Goal: Task Accomplishment & Management: Use online tool/utility

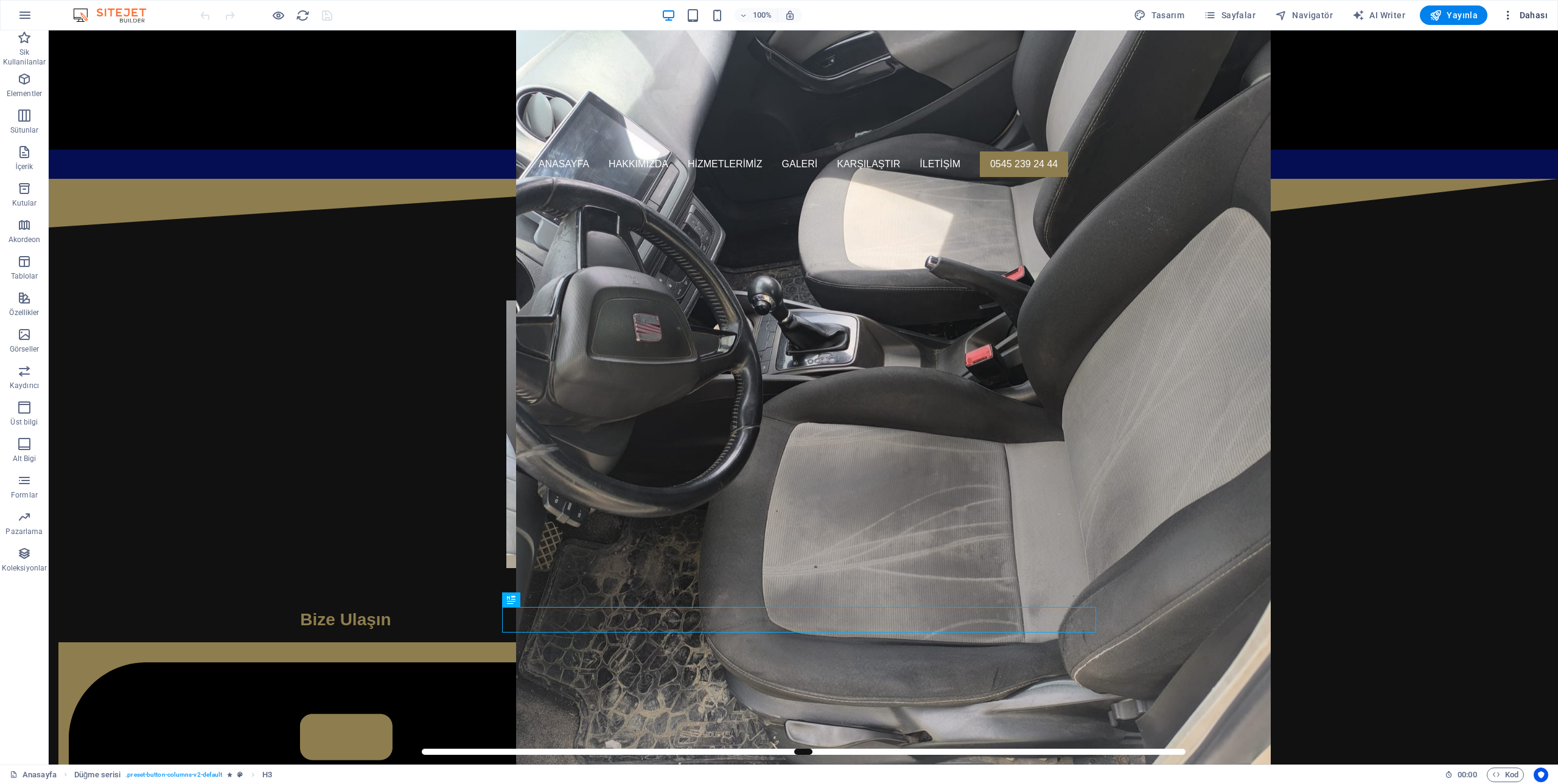
click at [1526, 20] on span "Dahası" at bounding box center [1524, 15] width 46 height 12
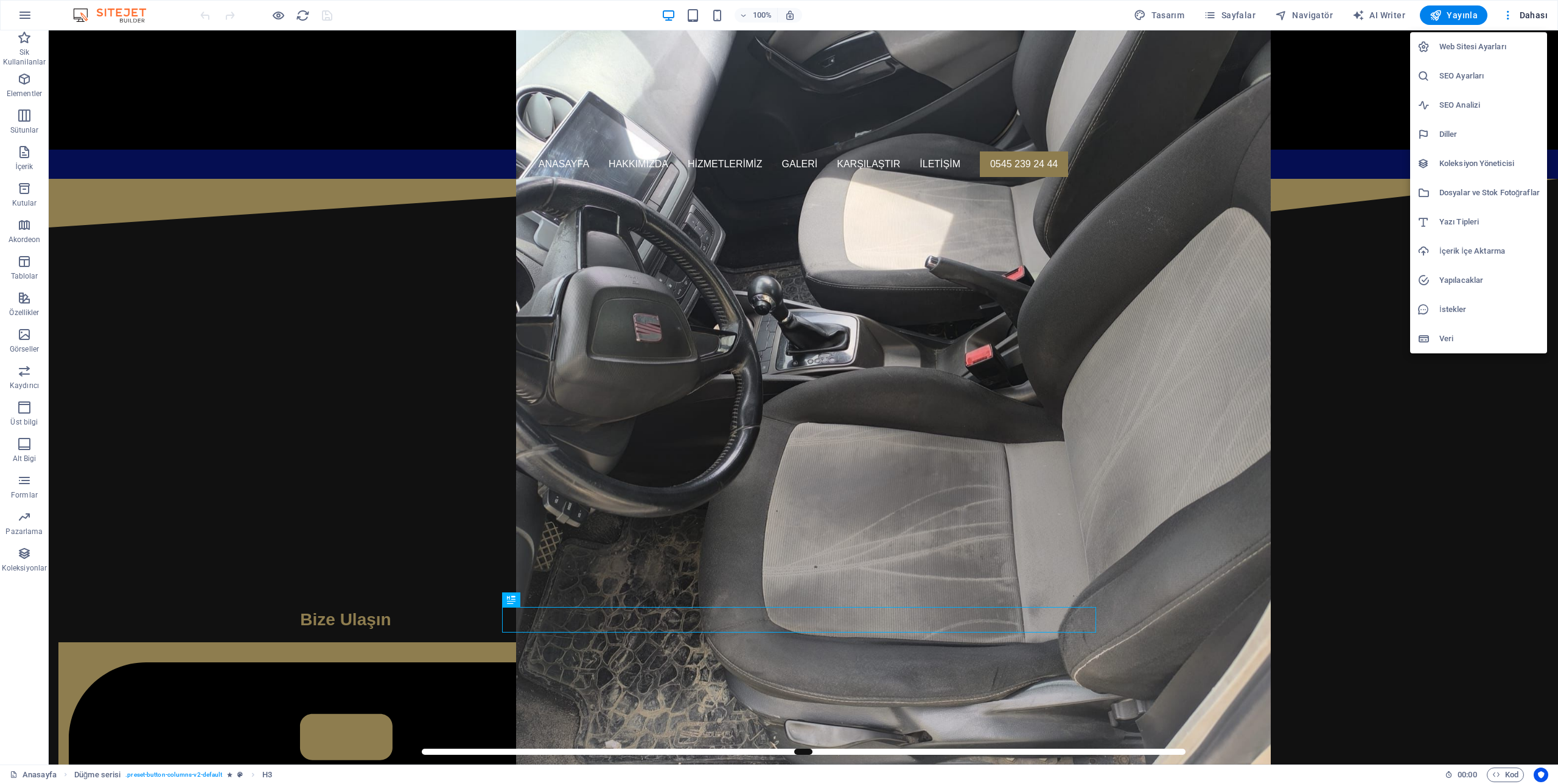
click at [1169, 18] on div at bounding box center [779, 392] width 1558 height 784
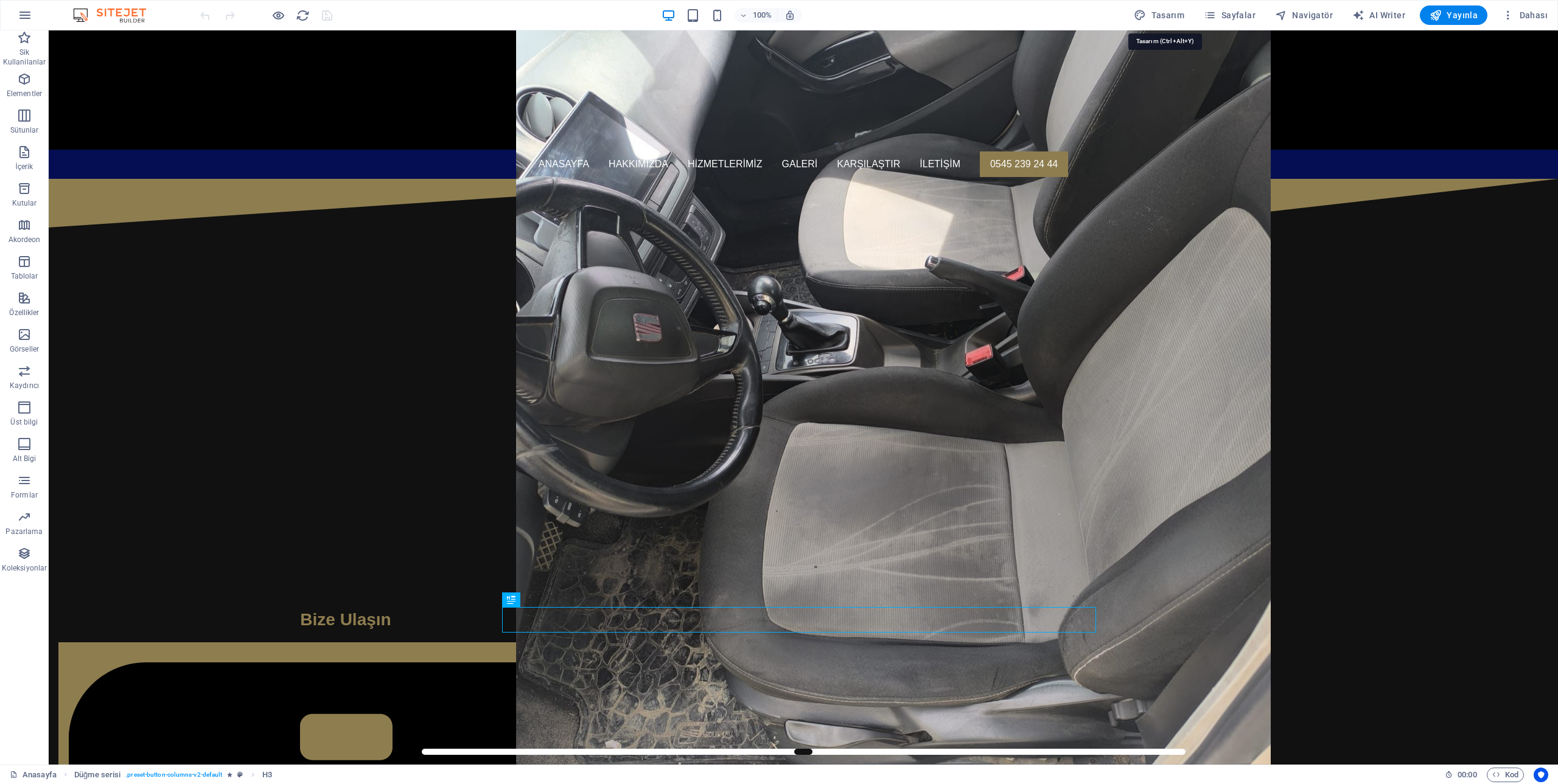
click at [1166, 17] on span "Tasarım" at bounding box center [1158, 15] width 51 height 12
select select "px"
select select "400"
select select "px"
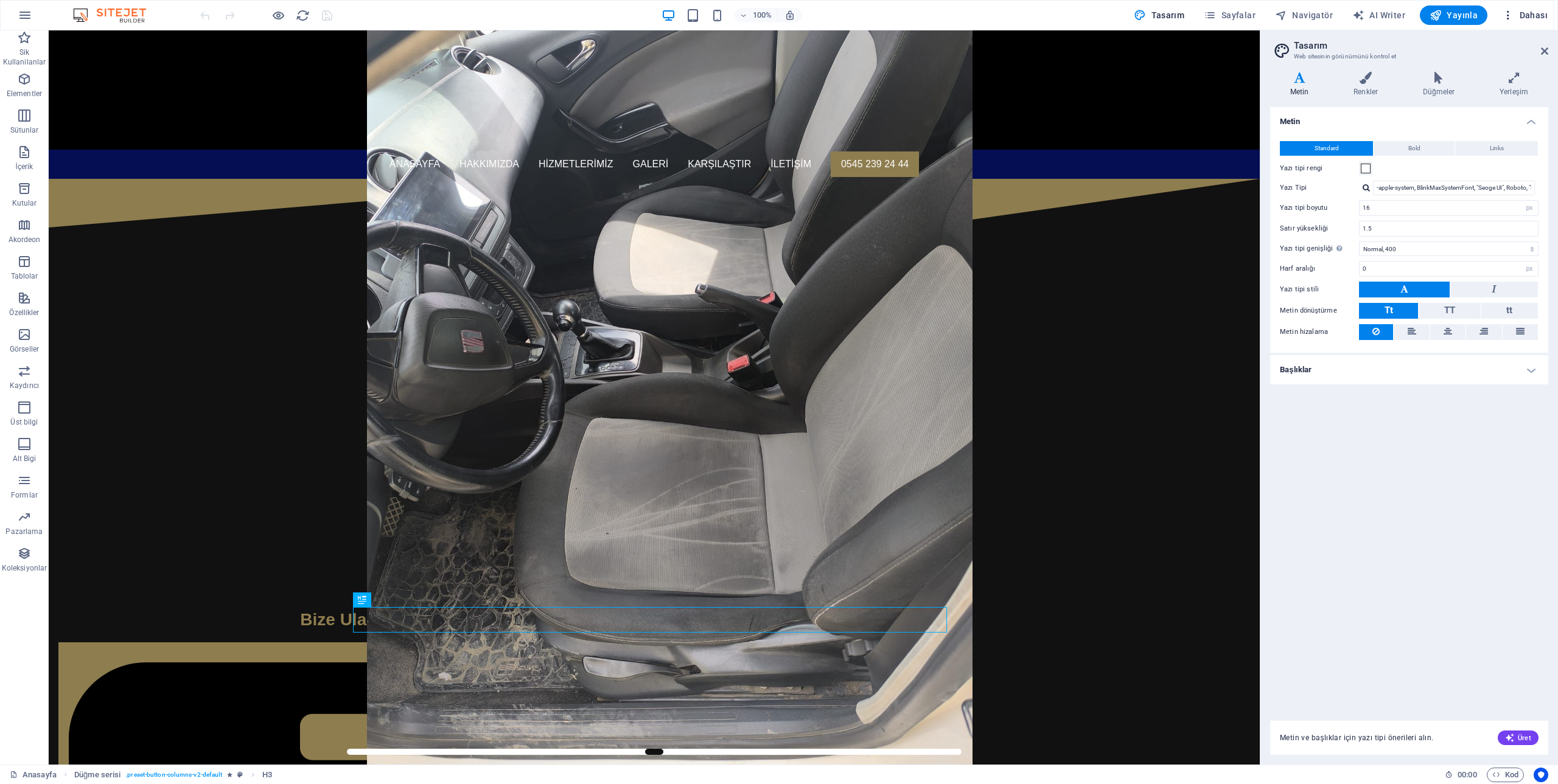
click at [1518, 12] on span "Dahası" at bounding box center [1524, 15] width 46 height 12
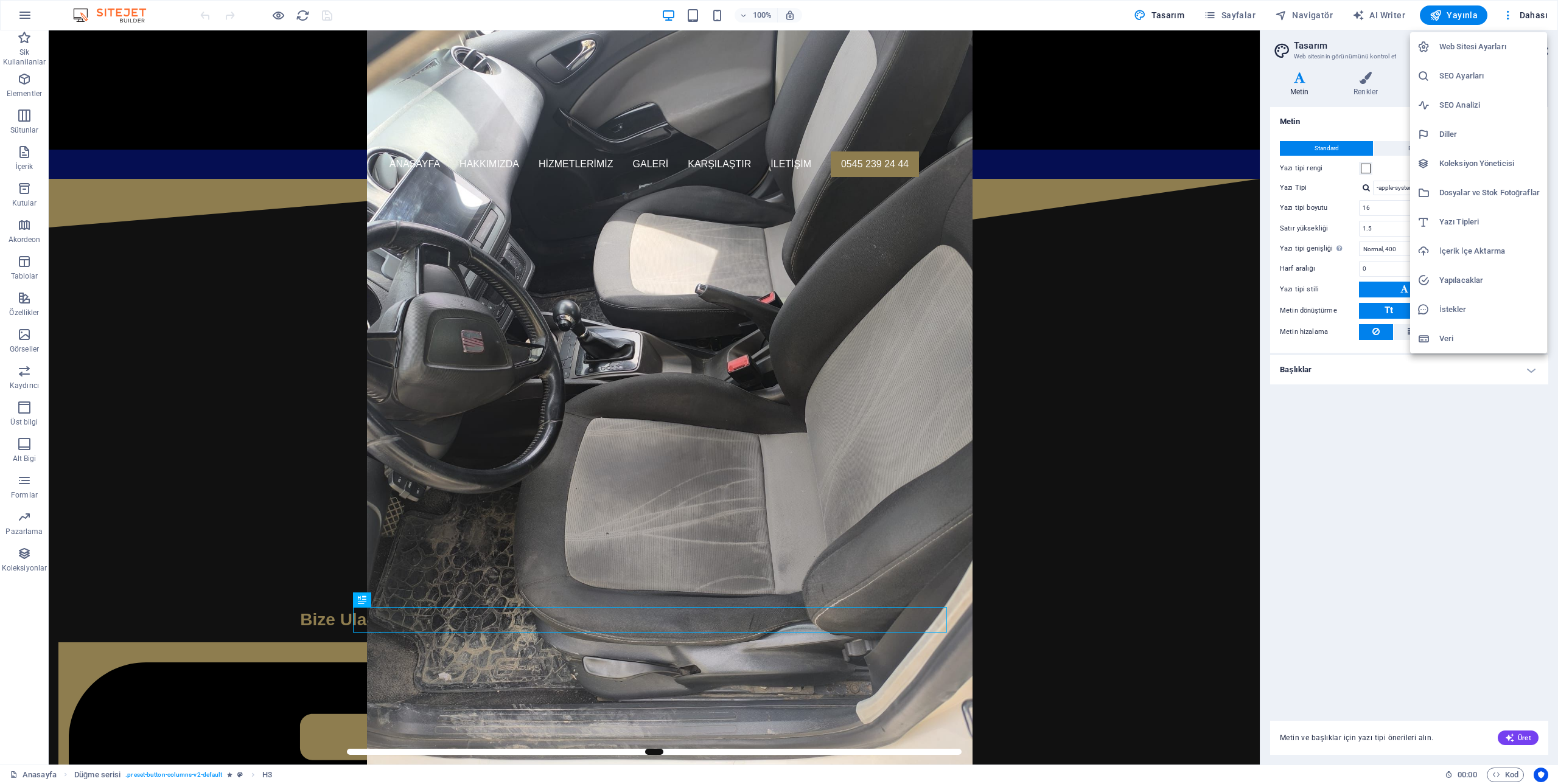
click at [1448, 98] on h6 "SEO Analizi" at bounding box center [1489, 105] width 100 height 15
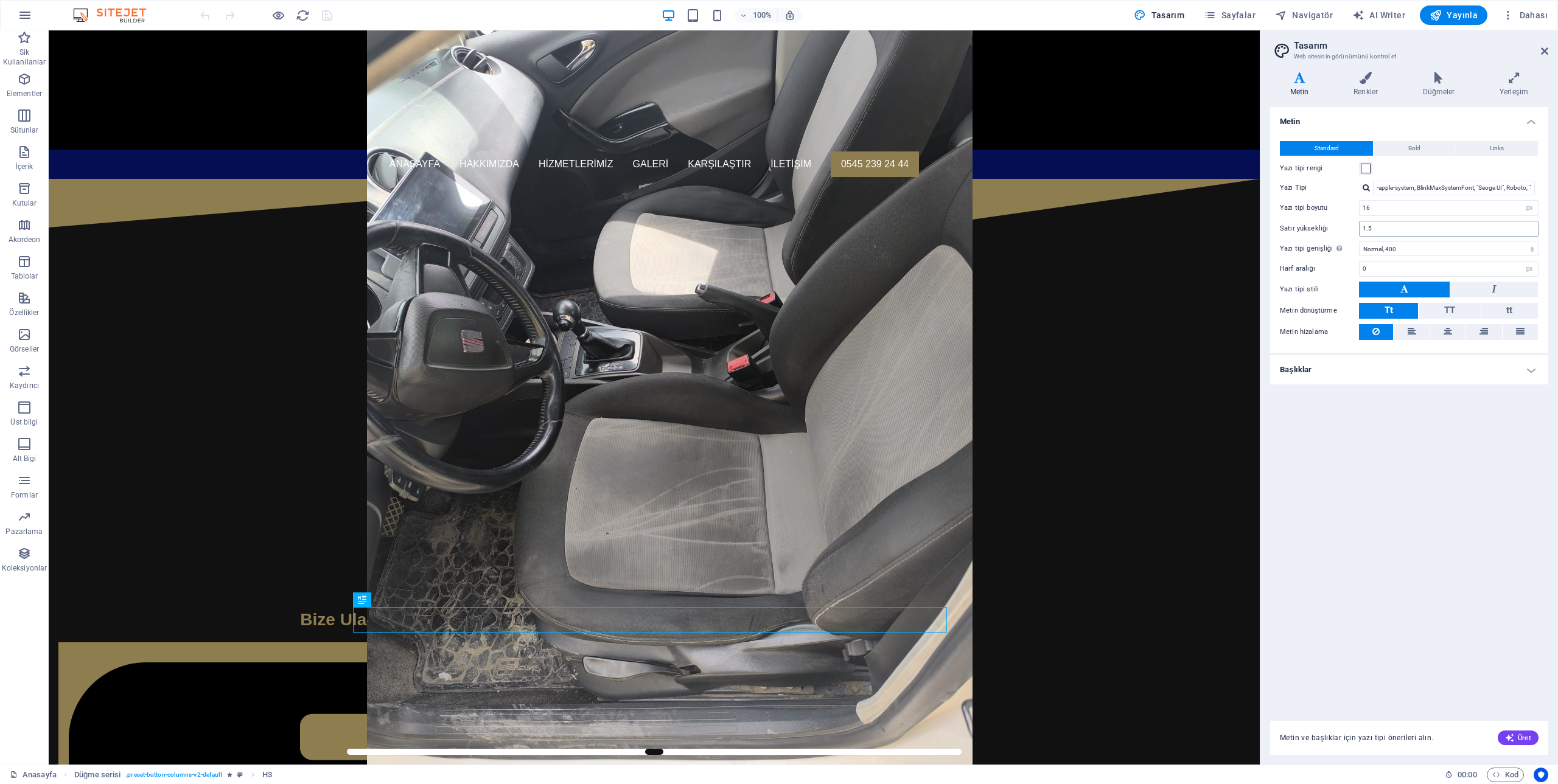
select select "[DOMAIN_NAME]"
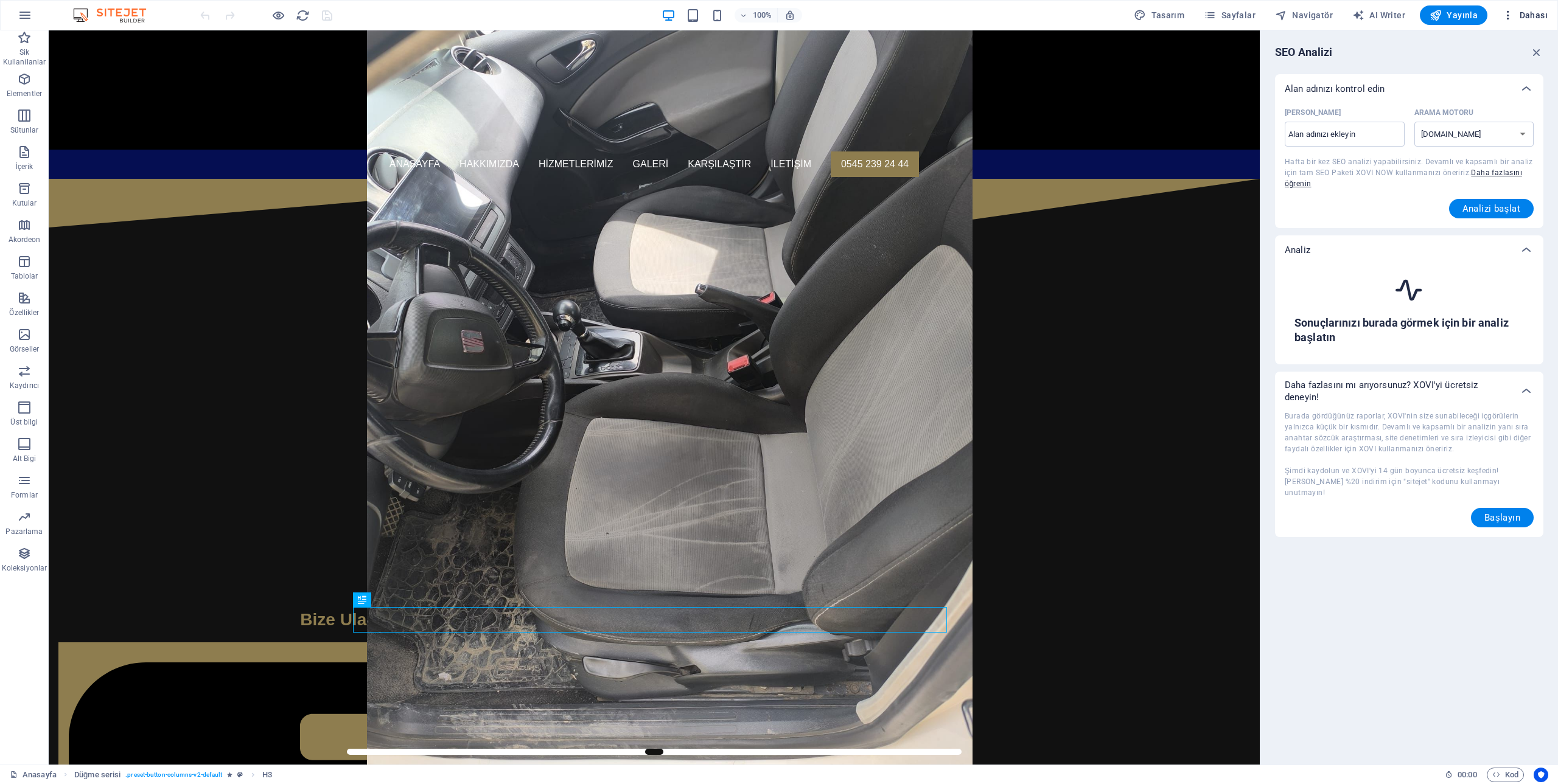
click at [1531, 14] on span "Dahası" at bounding box center [1524, 15] width 46 height 12
click at [1443, 338] on h6 "Veri" at bounding box center [1489, 338] width 100 height 15
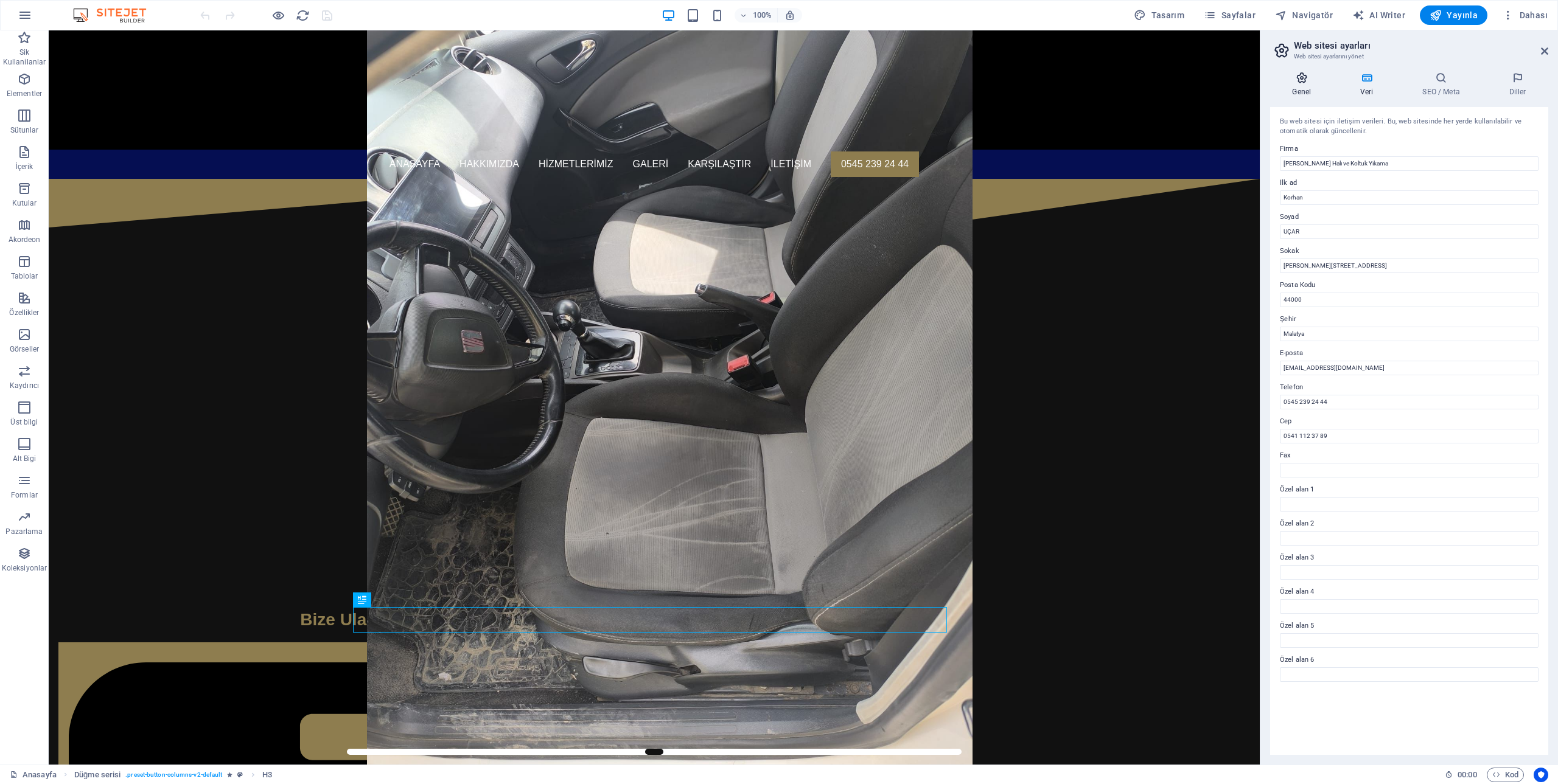
click at [1300, 78] on icon at bounding box center [1301, 77] width 63 height 12
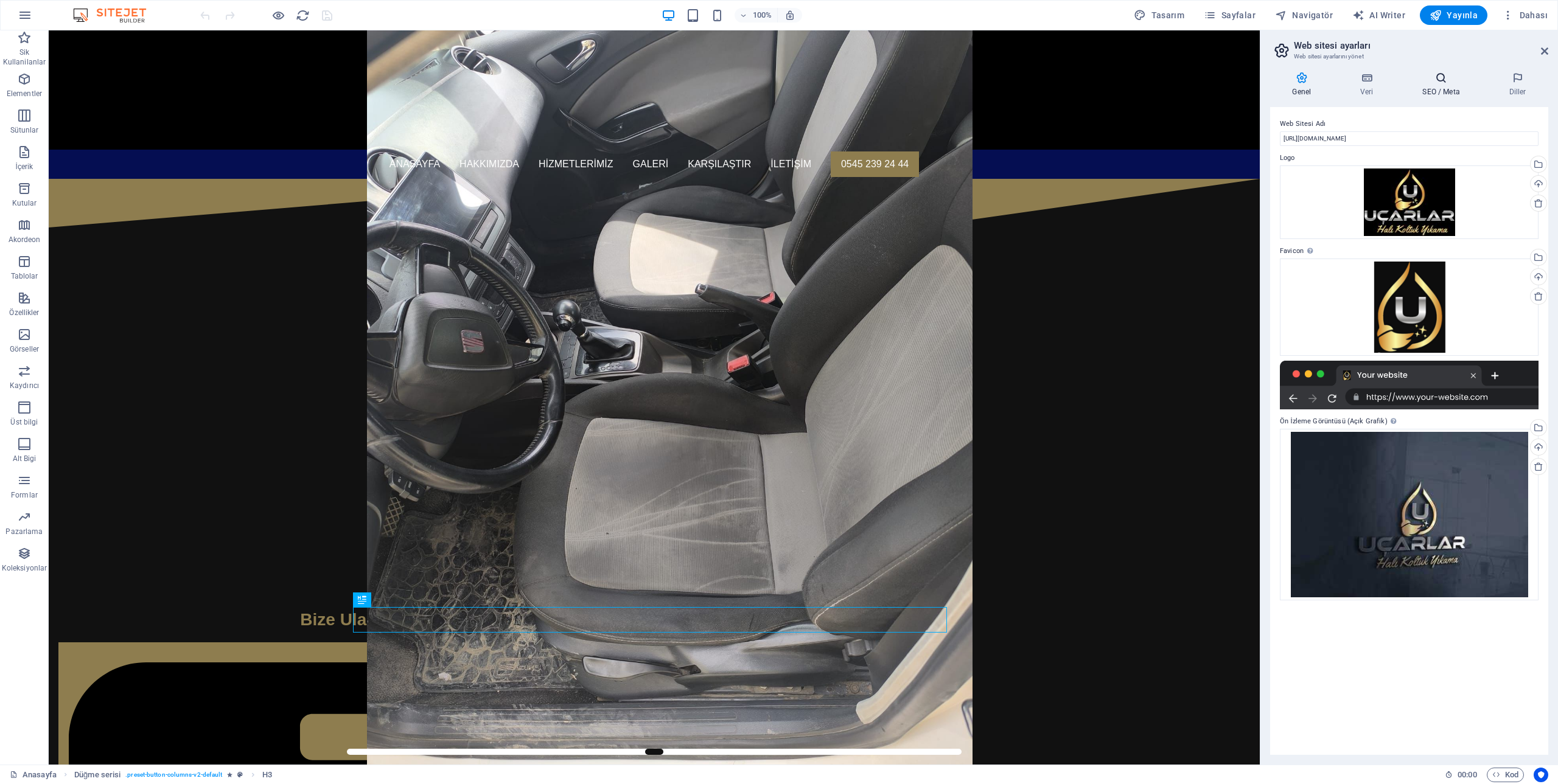
click at [1441, 80] on icon at bounding box center [1441, 77] width 81 height 12
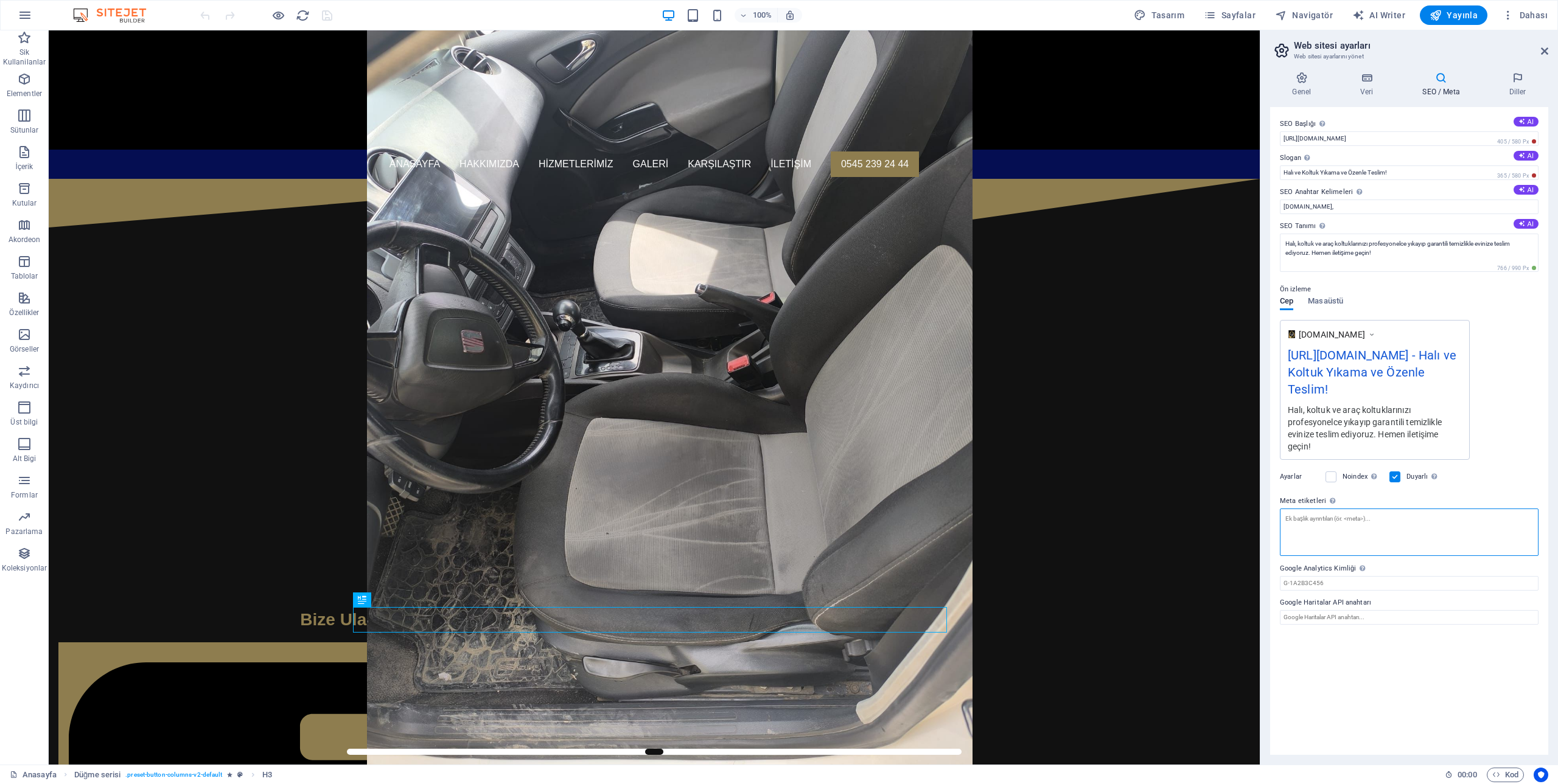
click at [1377, 527] on textarea "Meta etiketleri Web sitenin etiketlerinin içine yerleştirilecek HTML kodunu bur…" at bounding box center [1408, 532] width 259 height 48
paste textarea "<!-- Google tag (gtag.js) --> <script async src="[URL][DOMAIN_NAME]"></script> …"
type textarea "<!-- Google tag (gtag.js) --> <script async="" src="[URL][DOMAIN_NAME]"></scrip…"
click at [323, 16] on body "Malatya Uçarlar Halı ve Koltuk Yıkama Anasayfa Sik Kullanilanlar Elementler Süt…" at bounding box center [779, 392] width 1558 height 784
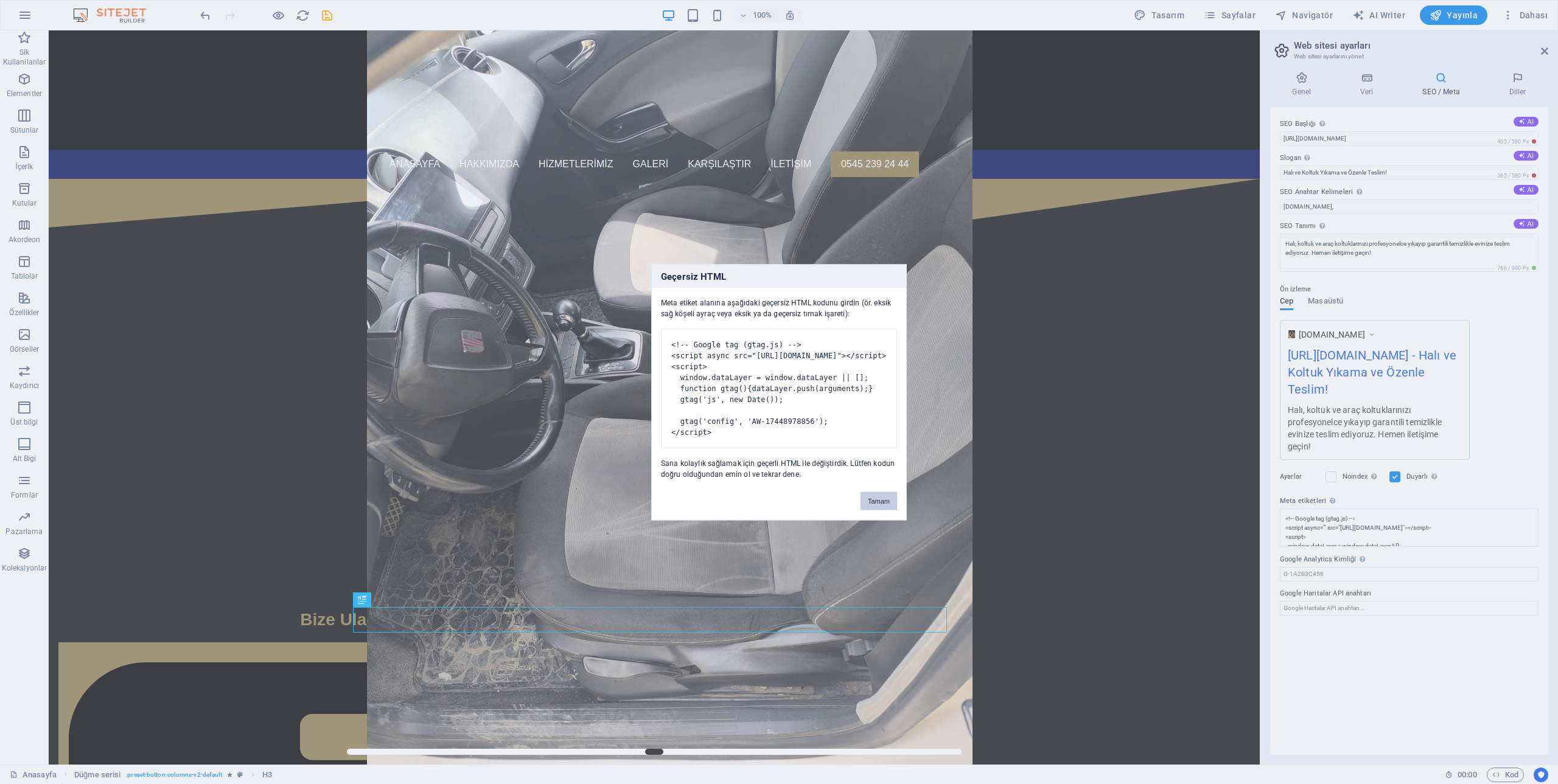
drag, startPoint x: 873, startPoint y: 506, endPoint x: 824, endPoint y: 476, distance: 57.5
click at [873, 506] on button "Tamam" at bounding box center [879, 501] width 37 height 18
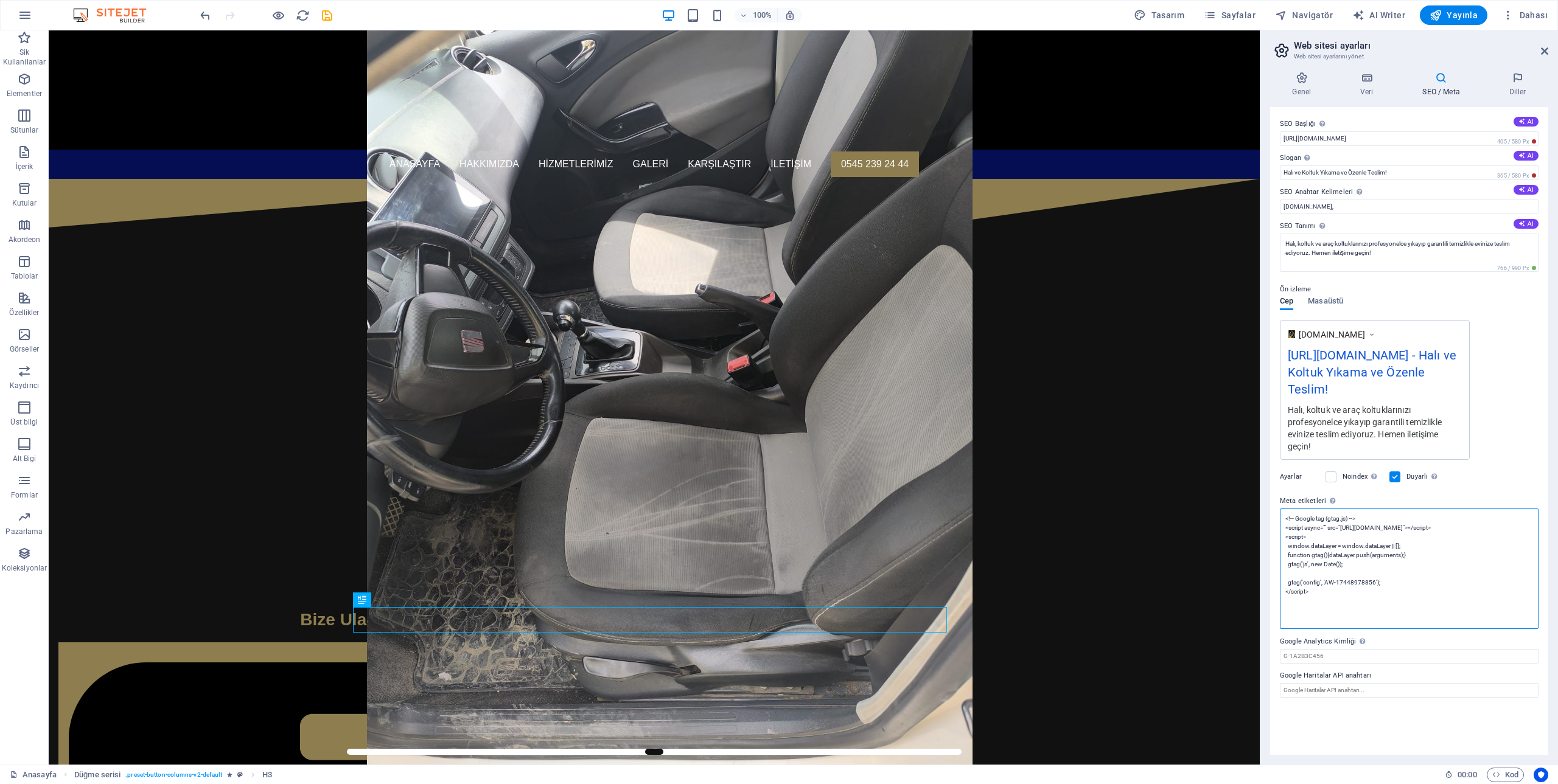
click at [1355, 604] on textarea "<!-- Google tag (gtag.js) --> <script async="" src="[URL][DOMAIN_NAME]"></scrip…" at bounding box center [1408, 568] width 259 height 120
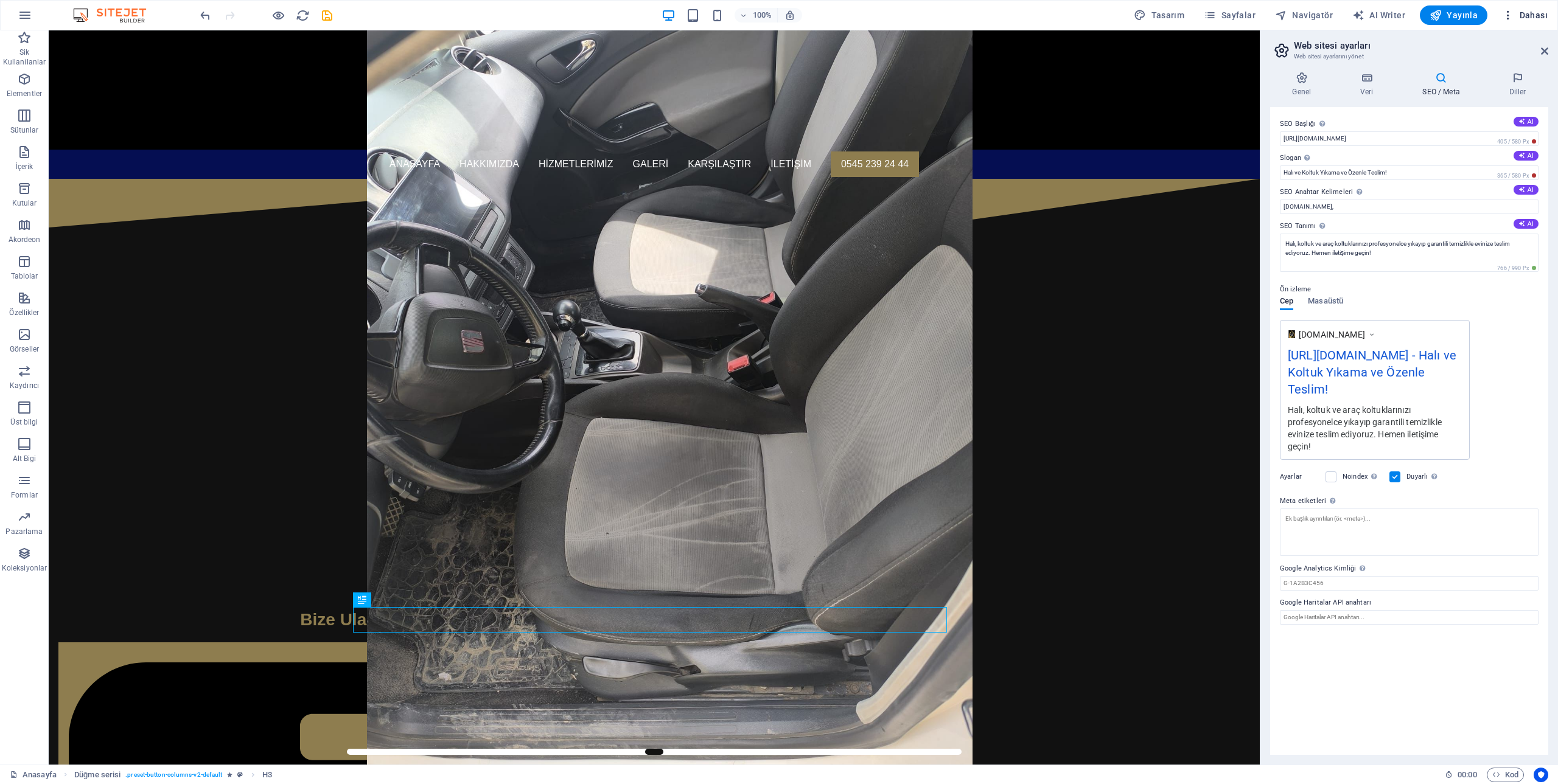
click at [1528, 13] on span "Dahası" at bounding box center [1524, 15] width 46 height 12
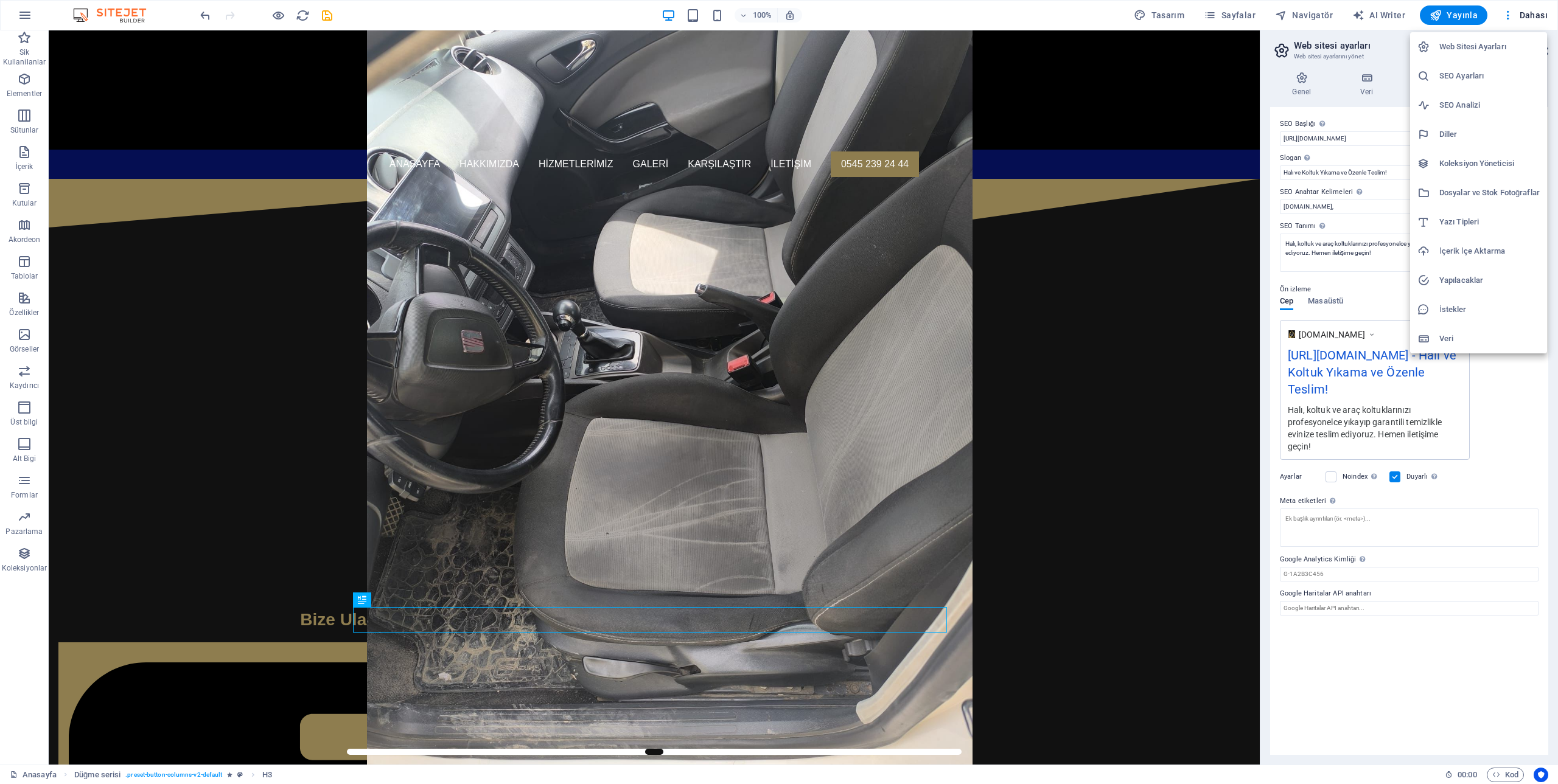
click at [1489, 50] on h6 "Web Sitesi Ayarları" at bounding box center [1489, 47] width 100 height 15
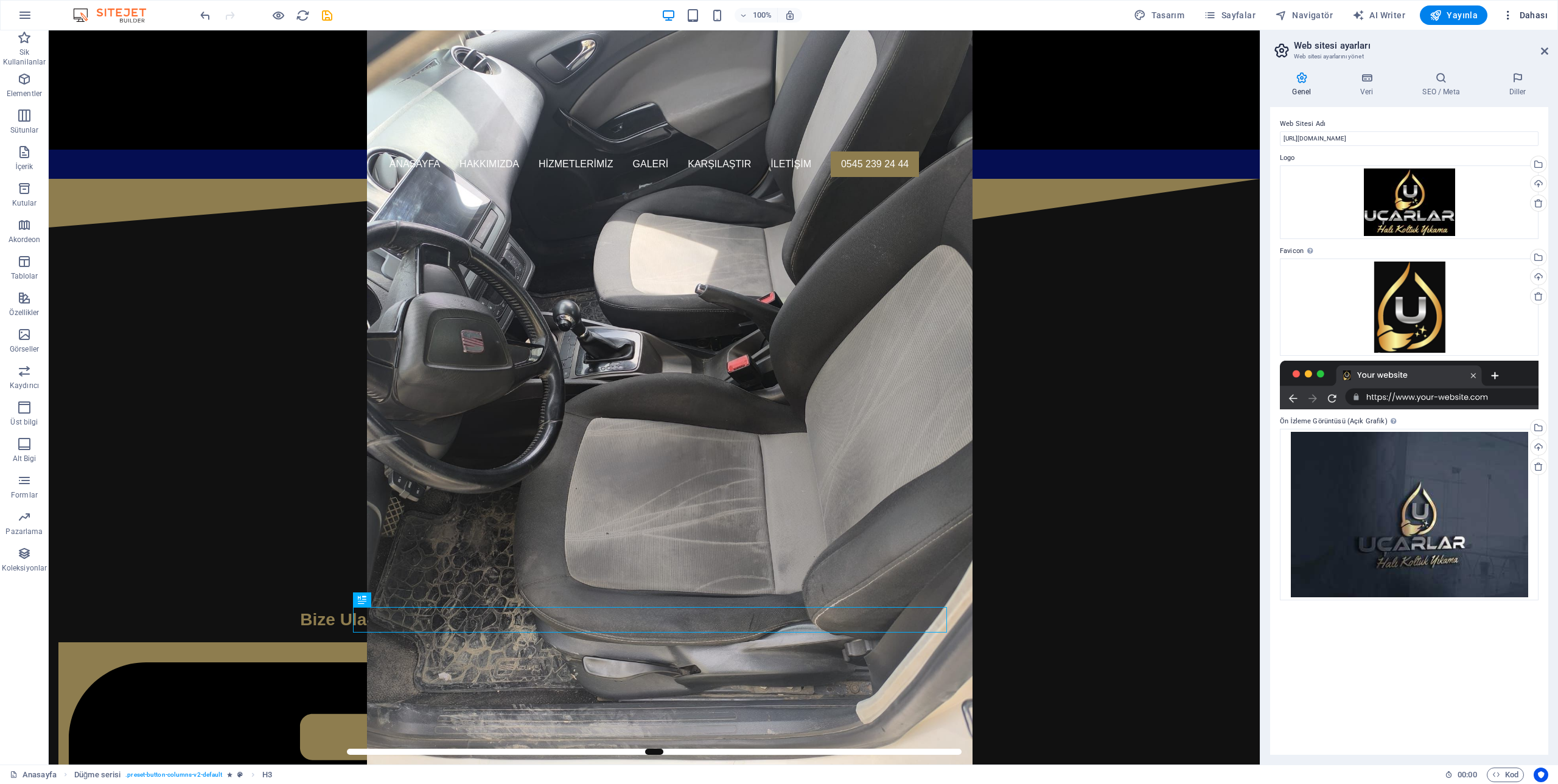
click at [1528, 12] on span "Dahası" at bounding box center [1524, 15] width 46 height 12
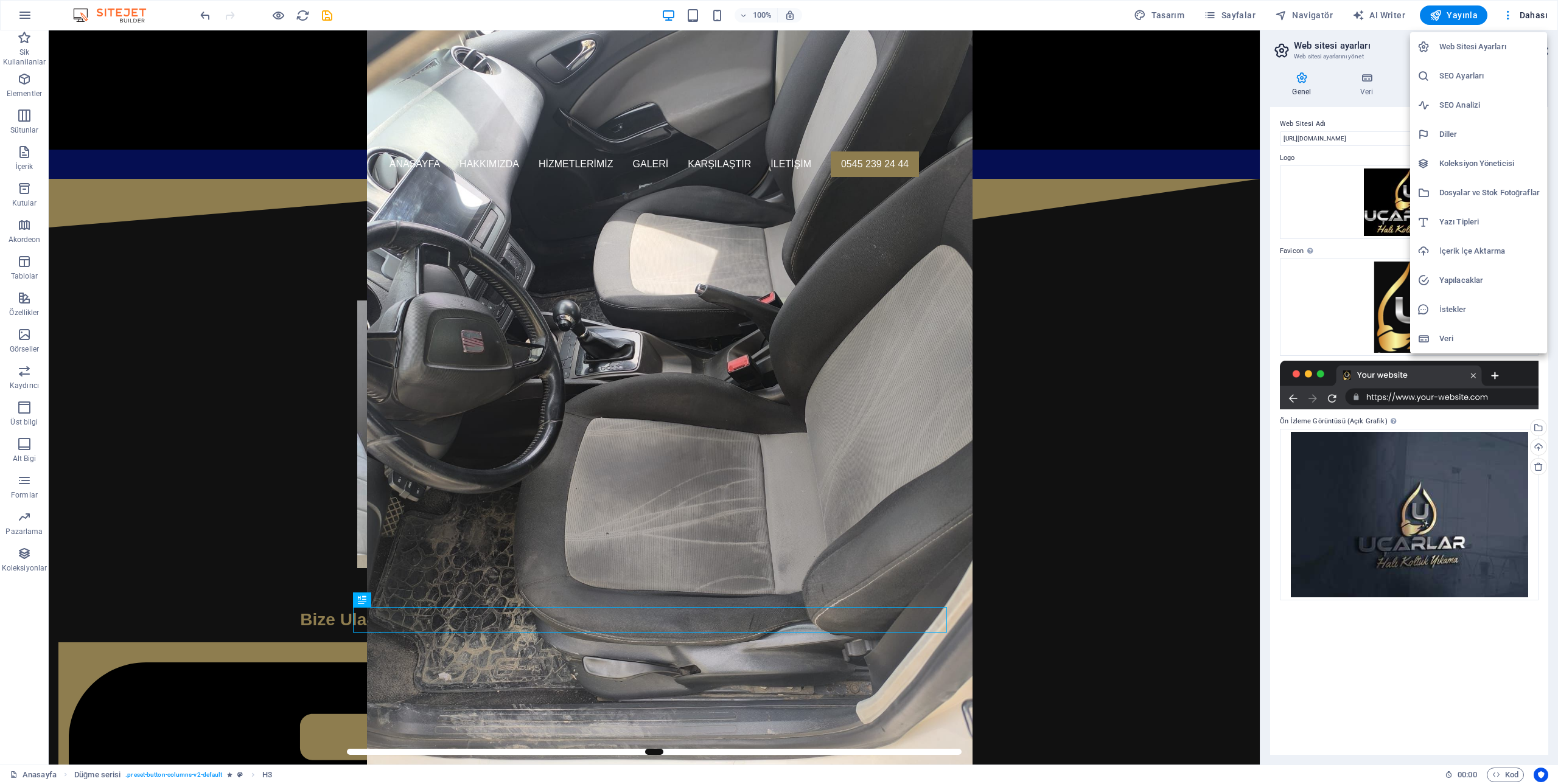
click at [219, 12] on div at bounding box center [779, 392] width 1558 height 784
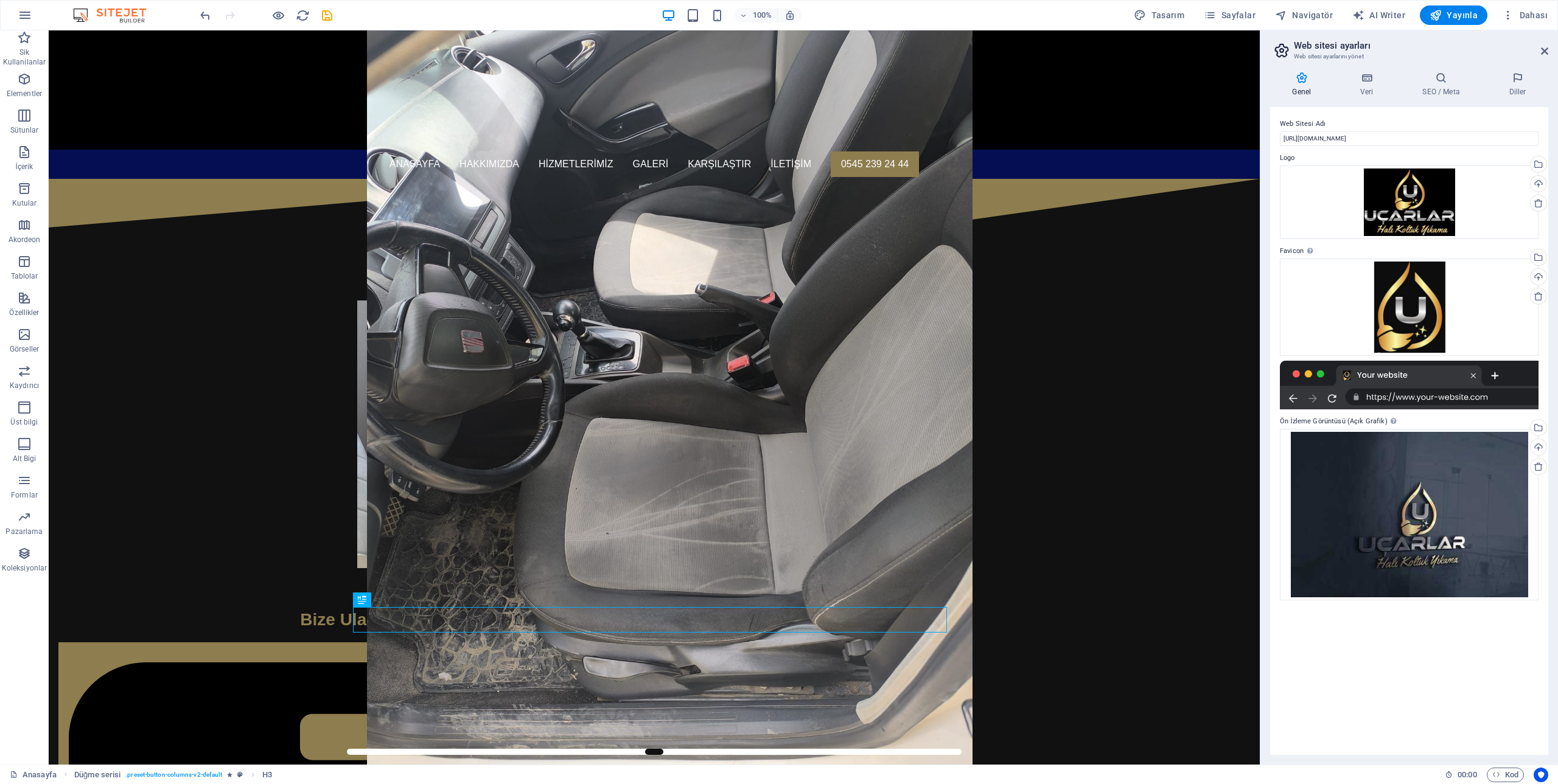
click at [198, 15] on div "Web Sitesi Ayarları SEO Ayarları SEO Analizi Diller Koleksiyon Yöneticisi Dosya…" at bounding box center [779, 395] width 1558 height 777
click at [205, 15] on icon "undo" at bounding box center [205, 16] width 14 height 14
click at [1543, 51] on icon at bounding box center [1544, 52] width 7 height 10
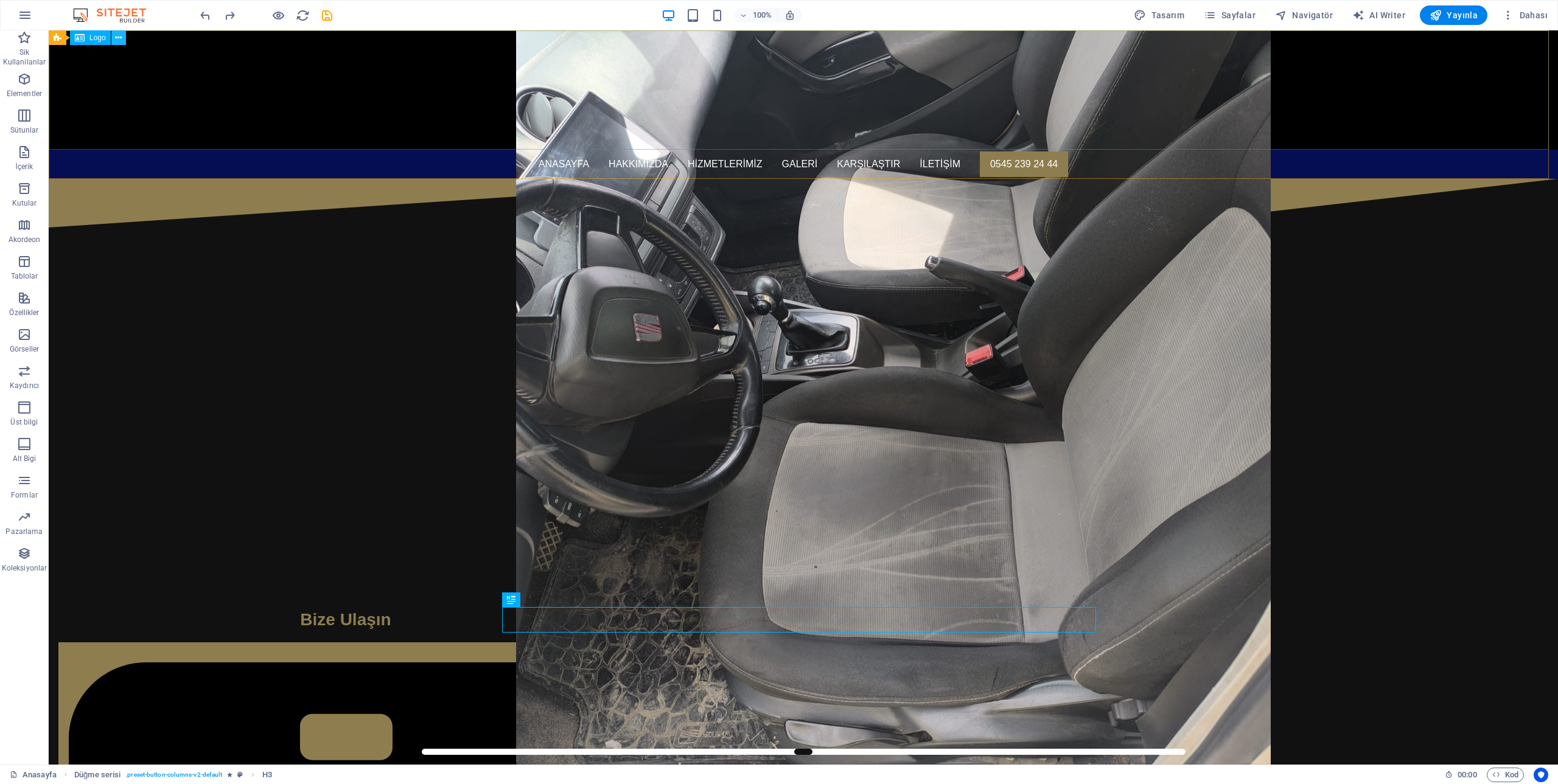
click at [114, 39] on button at bounding box center [118, 38] width 15 height 15
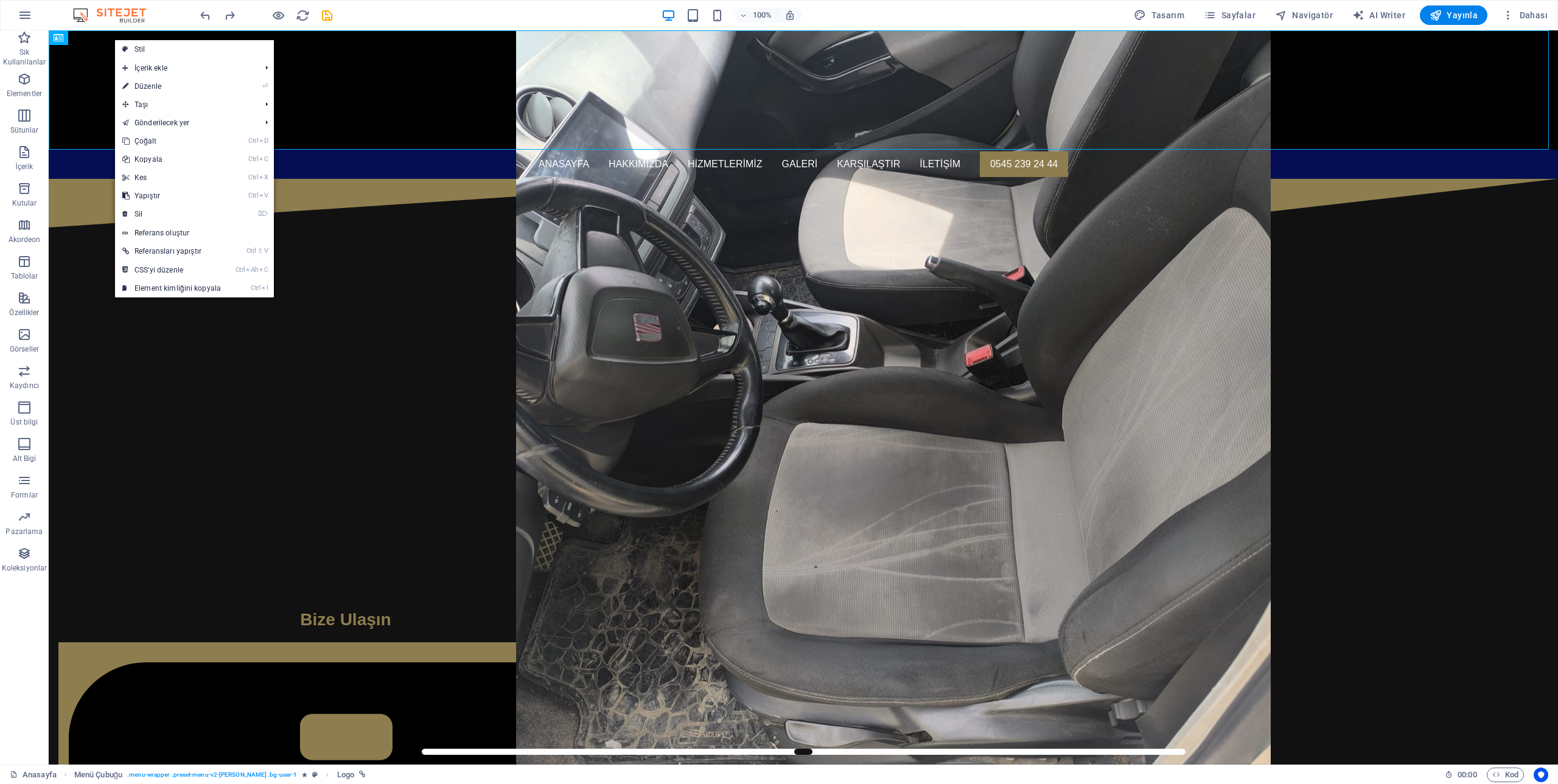
click at [117, 12] on img at bounding box center [116, 15] width 91 height 15
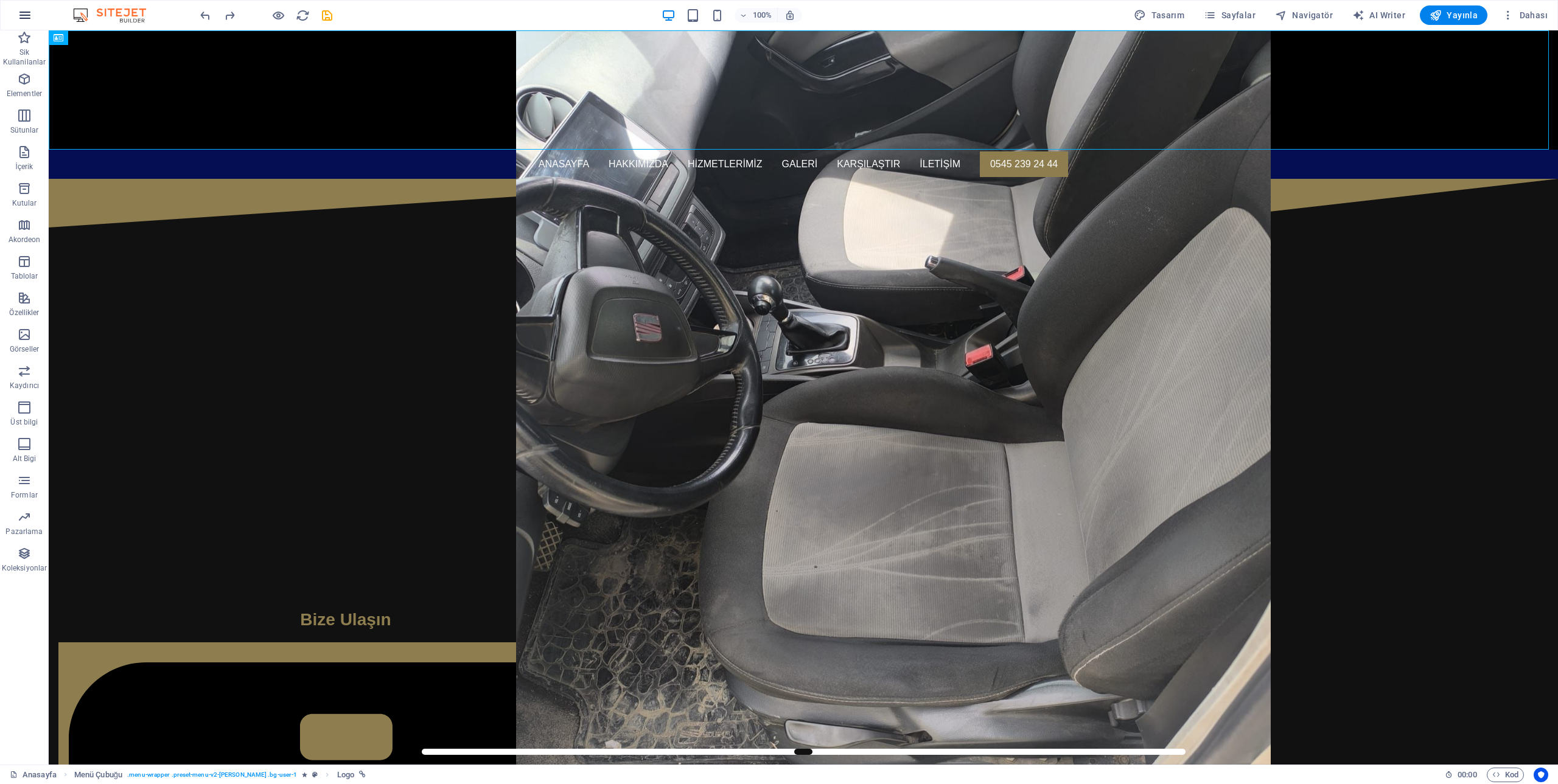
click at [21, 10] on icon "button" at bounding box center [25, 15] width 15 height 15
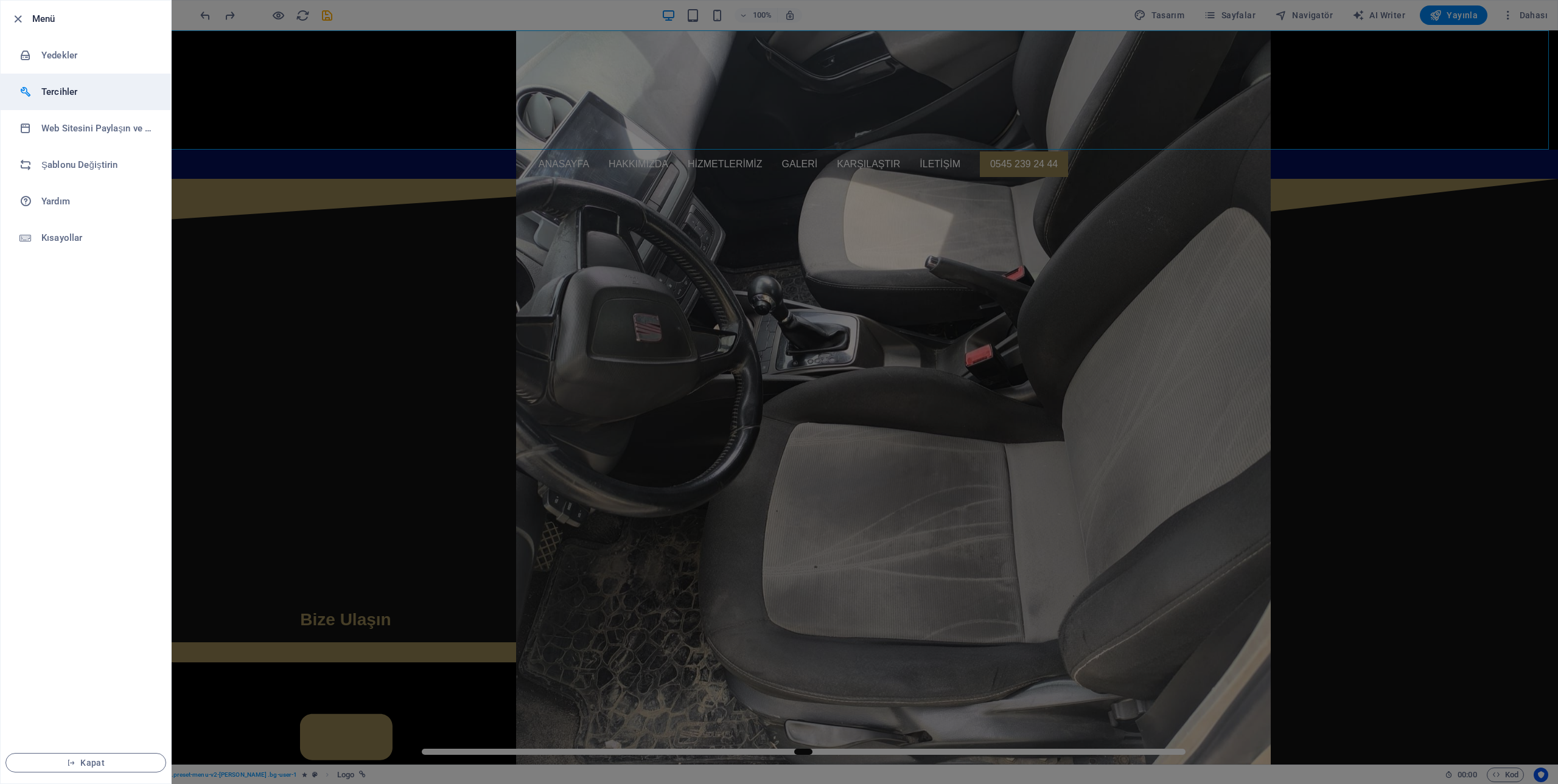
click at [56, 88] on h6 "Tercihler" at bounding box center [98, 91] width 113 height 15
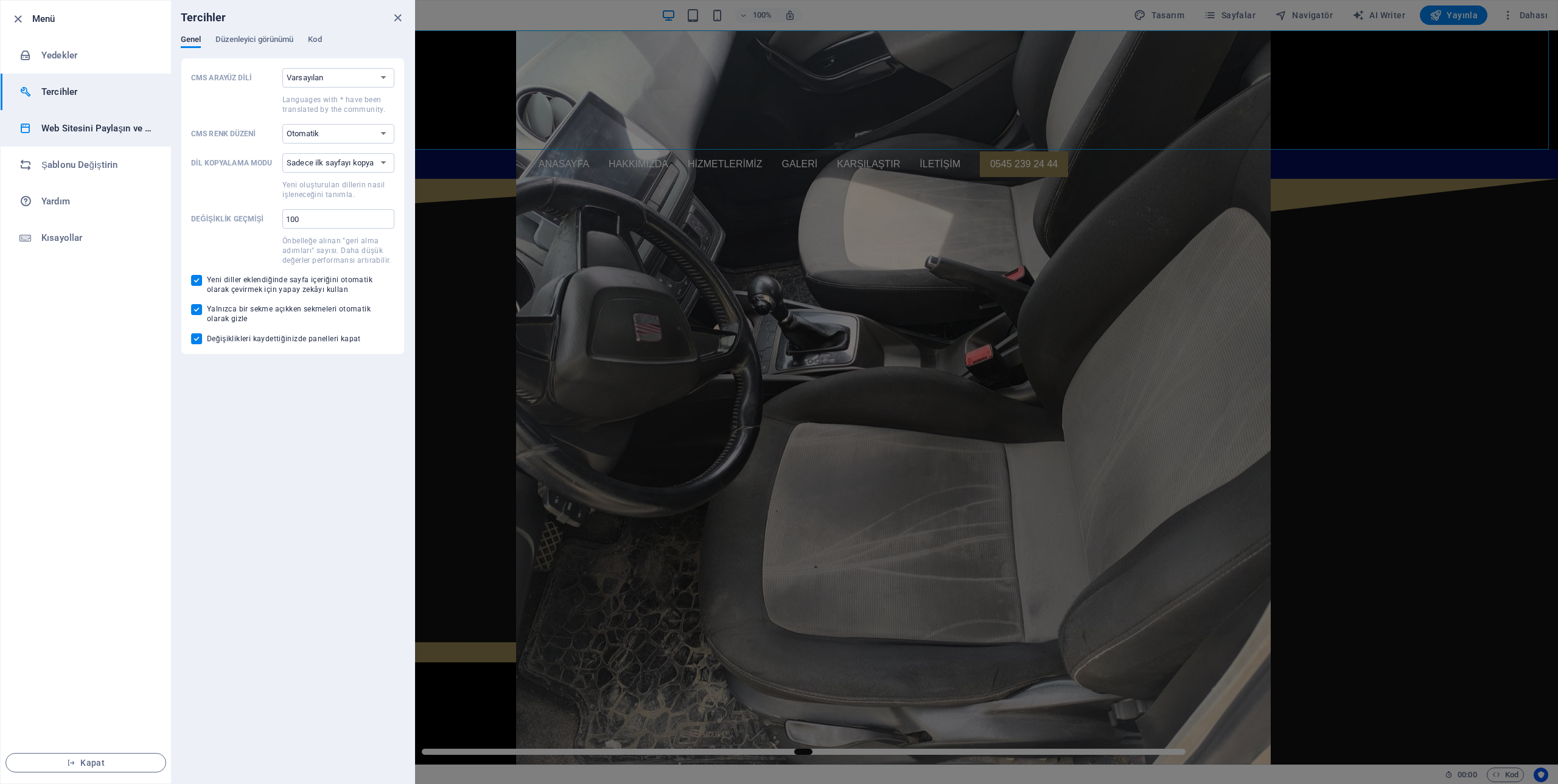
click at [50, 127] on h6 "Web Sitesini Paylaşın ve [GEOGRAPHIC_DATA]" at bounding box center [98, 128] width 113 height 15
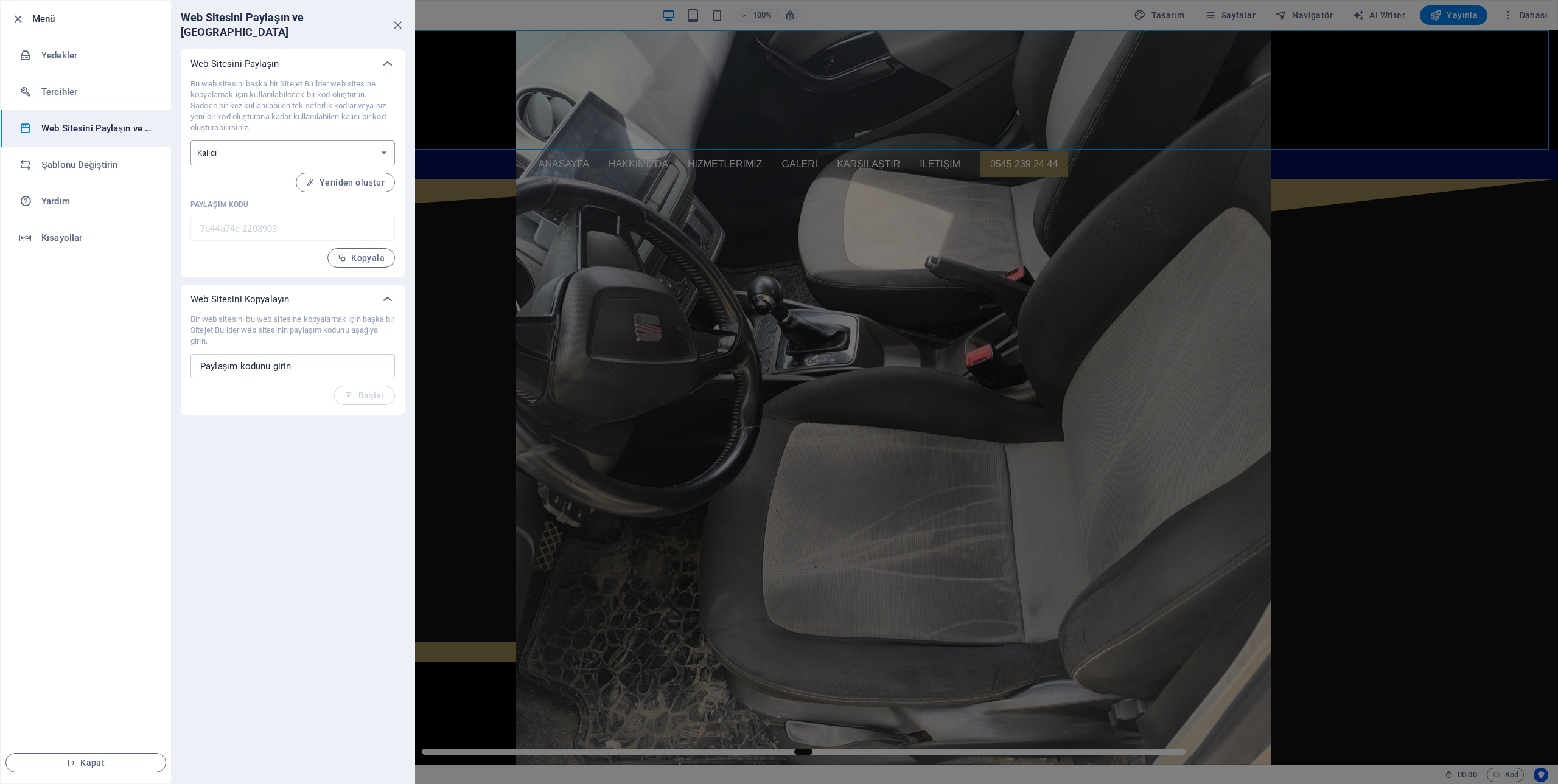
click at [288, 141] on select "Tek seferlik Kalıcı" at bounding box center [293, 153] width 204 height 25
click at [67, 86] on h6 "Tercihler" at bounding box center [98, 91] width 113 height 15
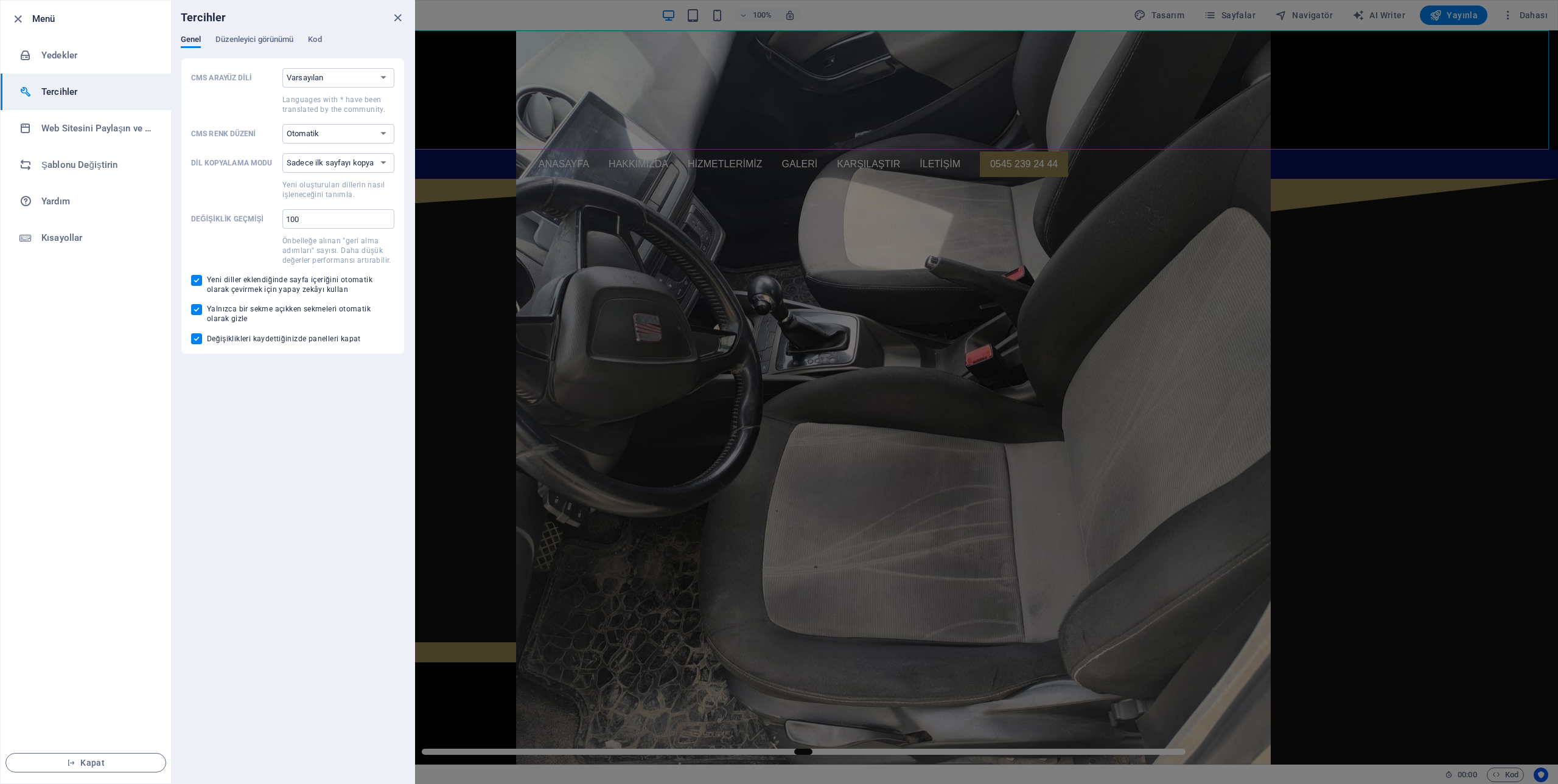
click at [325, 36] on div "Genel Düzenleyici görünümü Kod" at bounding box center [293, 46] width 224 height 23
click at [315, 36] on span "Kod" at bounding box center [313, 41] width 13 height 17
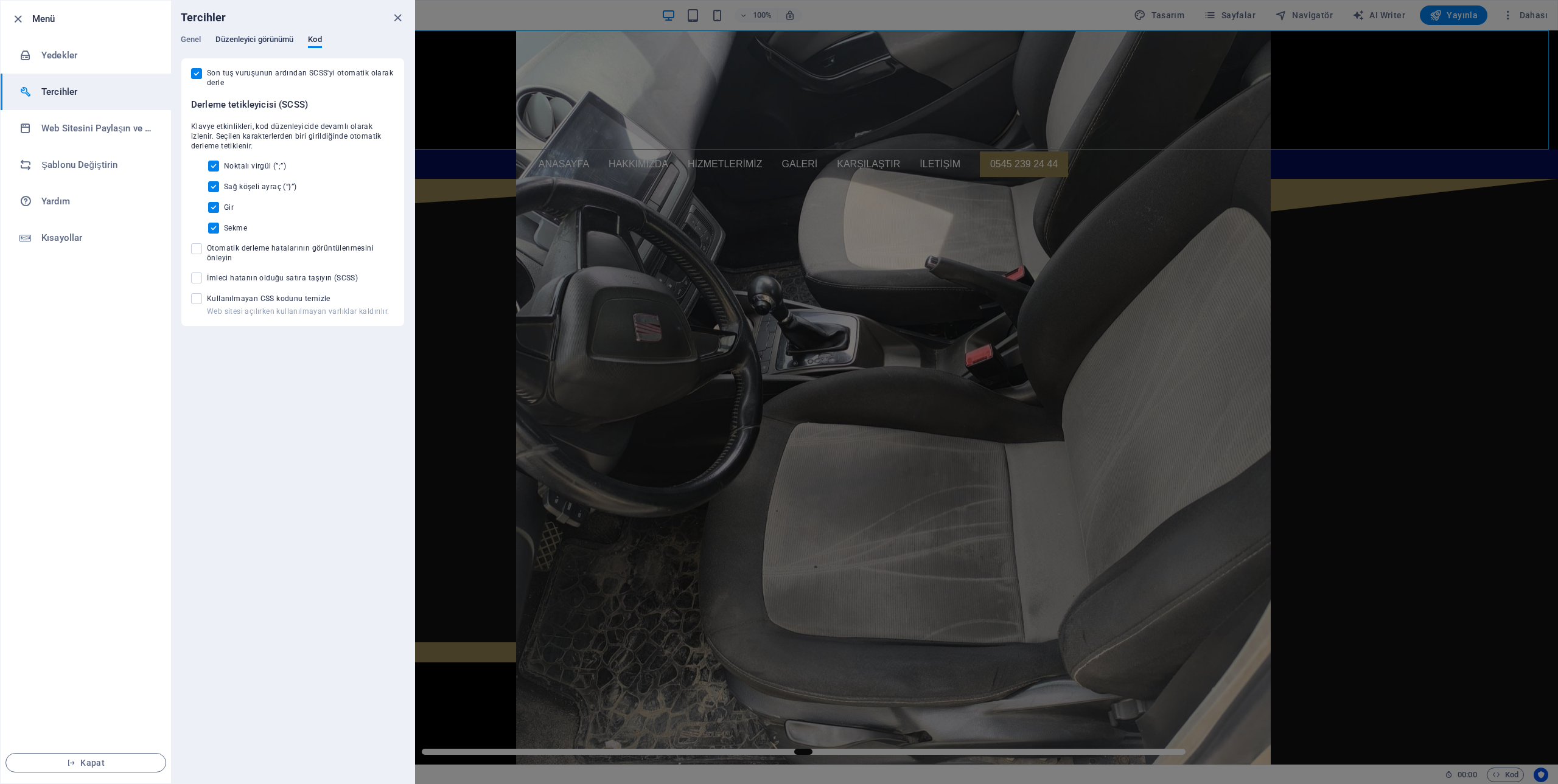
click at [275, 40] on span "Düzenleyici görünümü" at bounding box center [254, 41] width 78 height 17
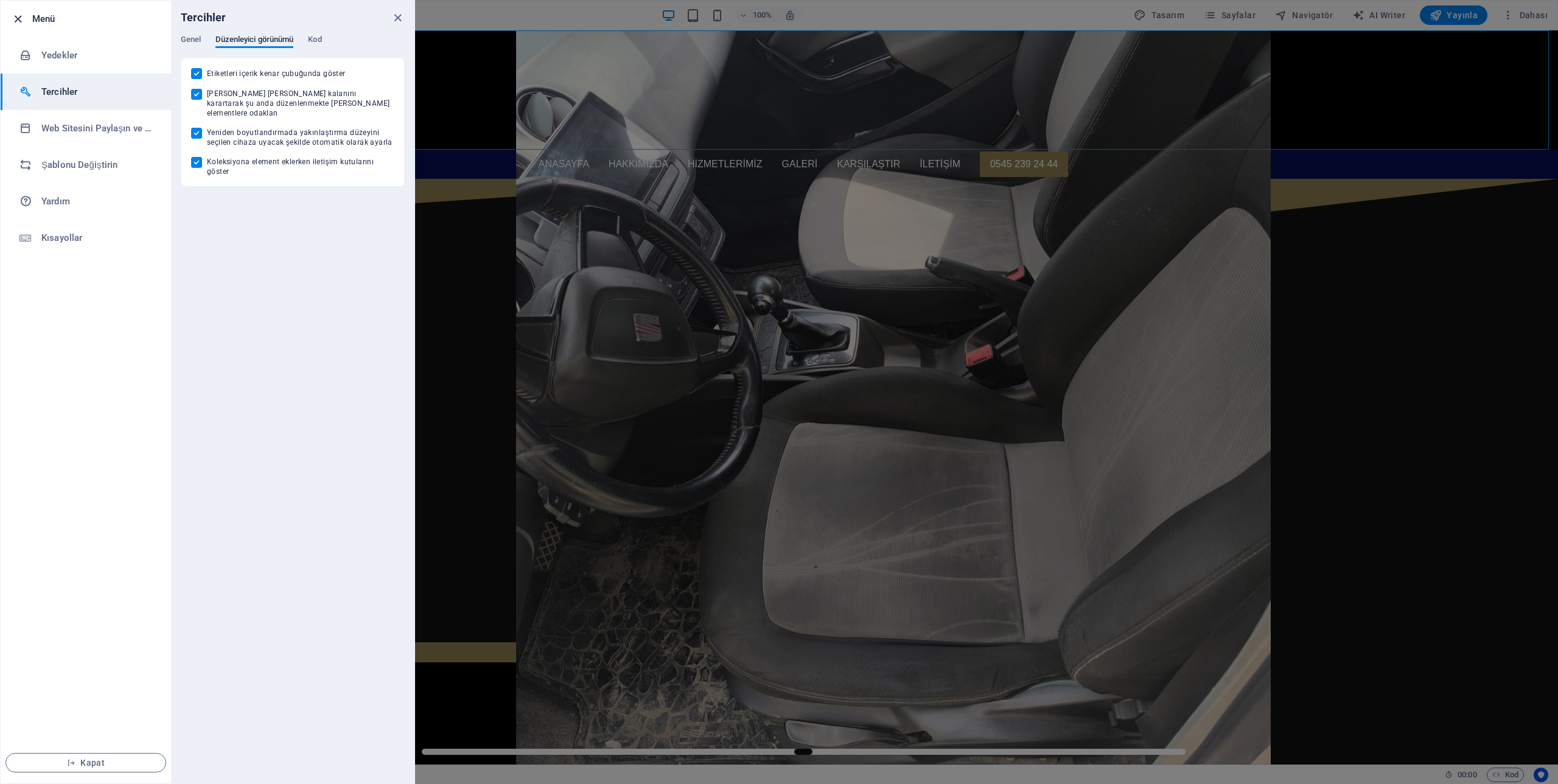
click at [19, 20] on icon "button" at bounding box center [18, 19] width 14 height 14
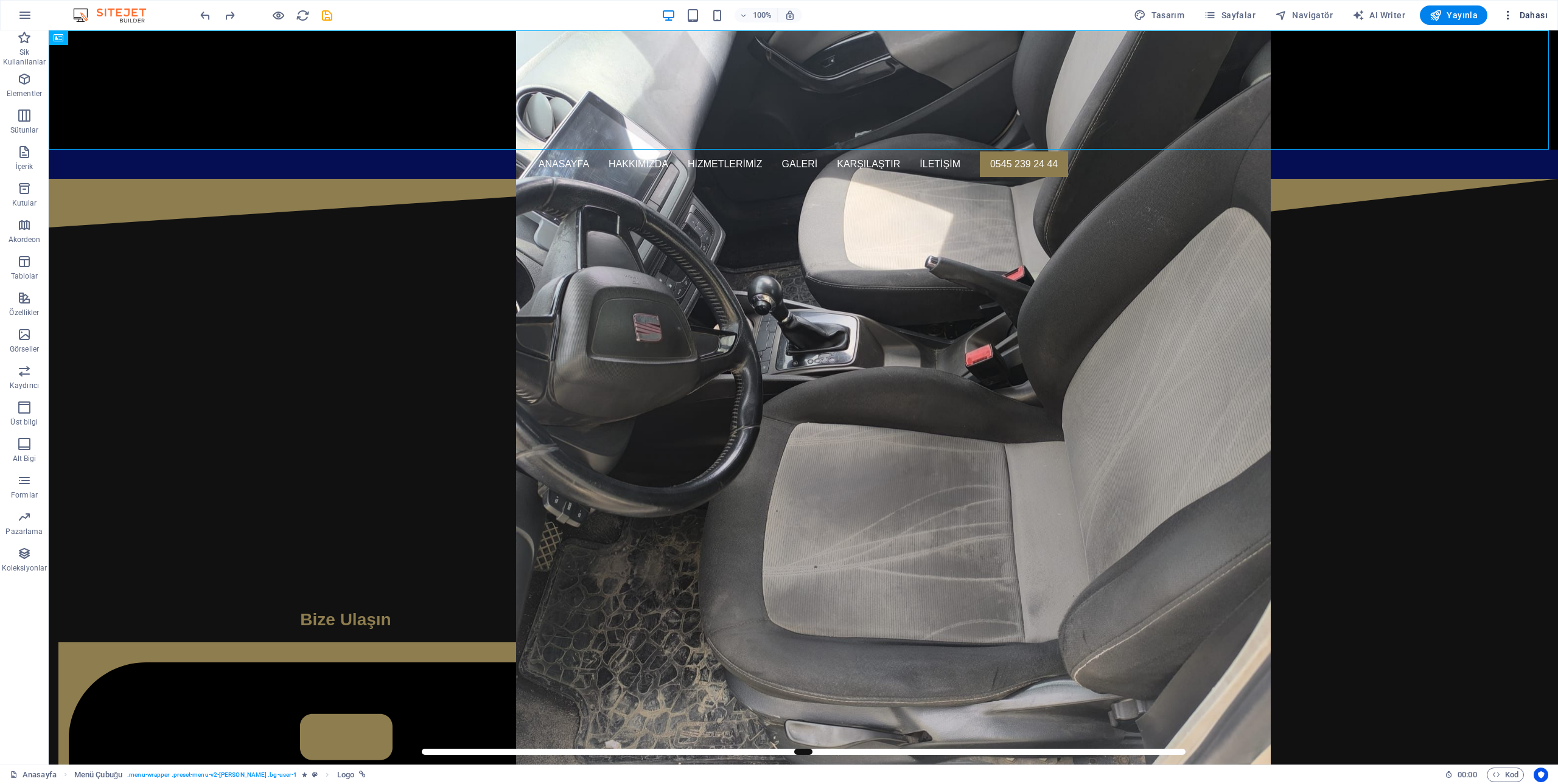
click at [1524, 13] on span "Dahası" at bounding box center [1524, 15] width 46 height 12
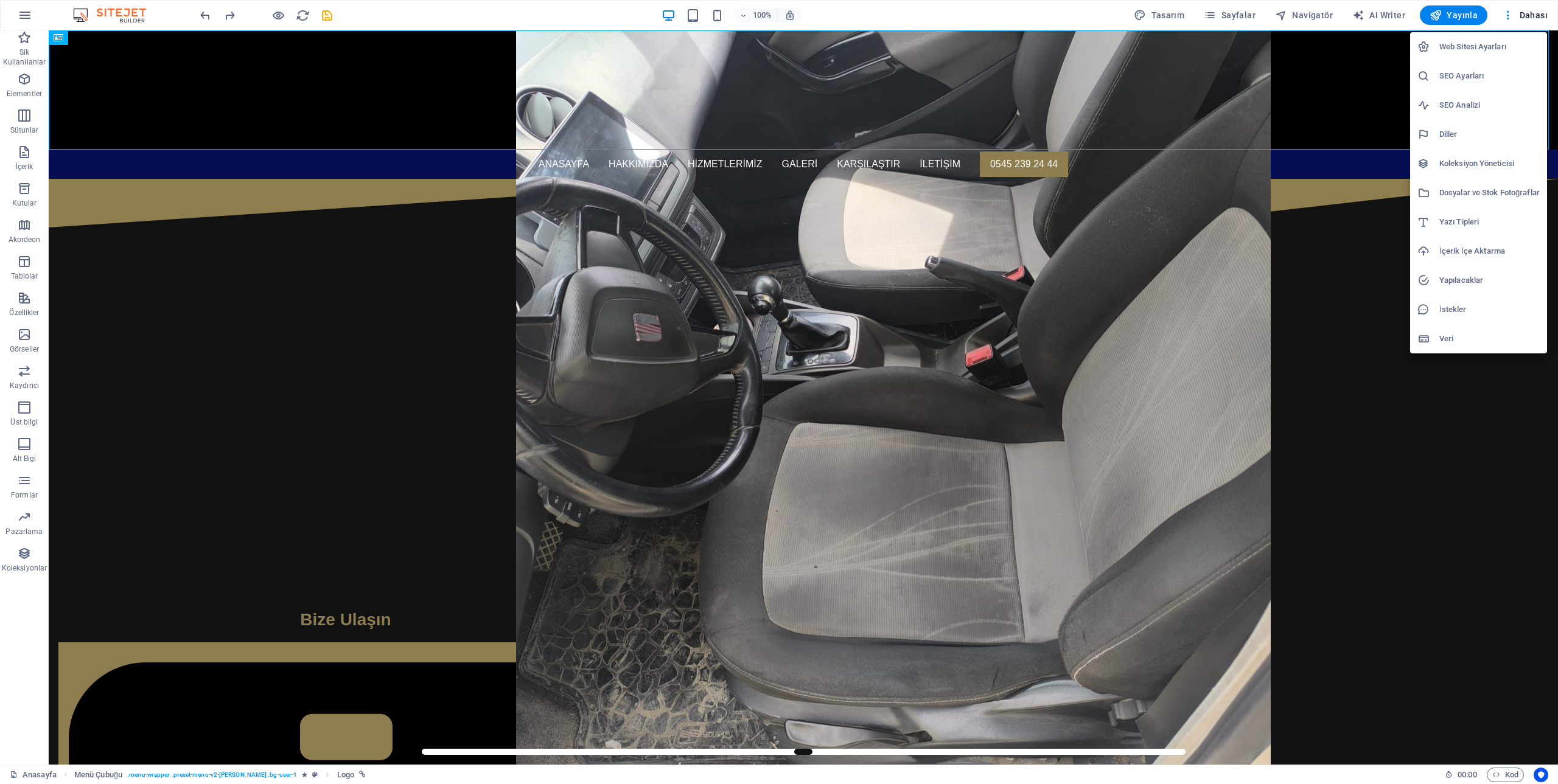
click at [1424, 341] on icon at bounding box center [1423, 339] width 12 height 12
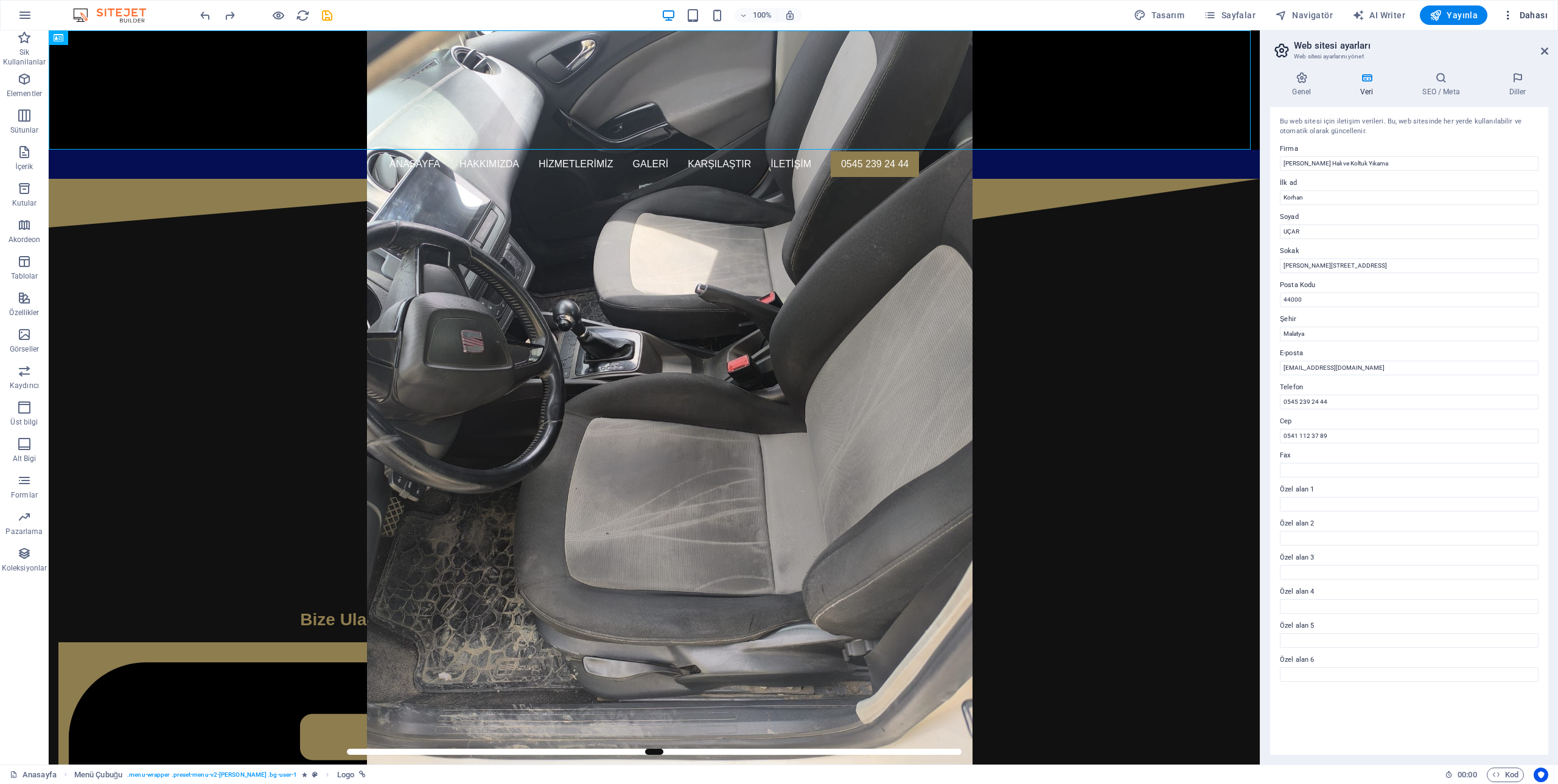
click at [1524, 16] on span "Dahası" at bounding box center [1524, 15] width 46 height 12
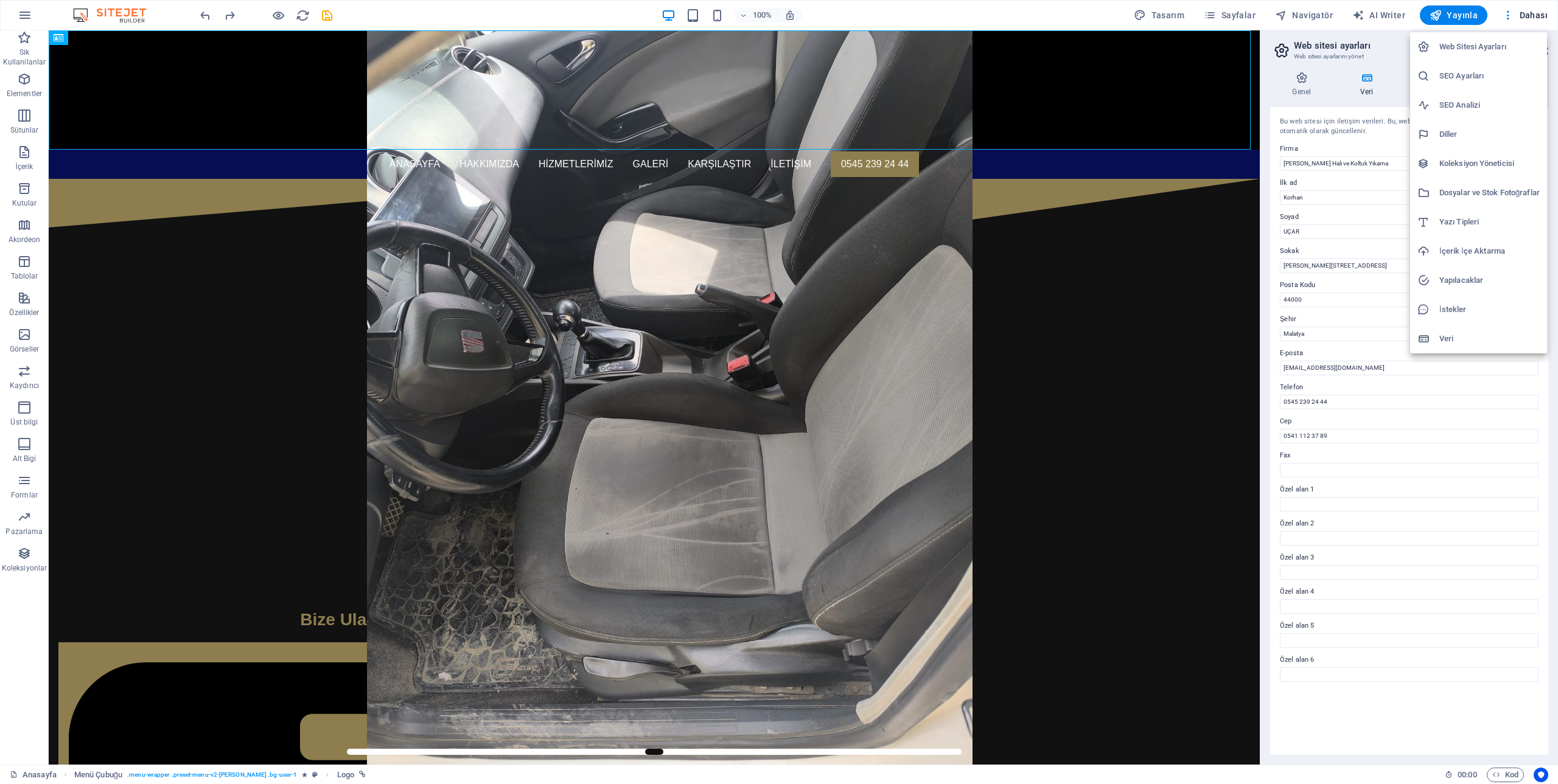
click at [1456, 101] on h6 "SEO Analizi" at bounding box center [1489, 105] width 100 height 15
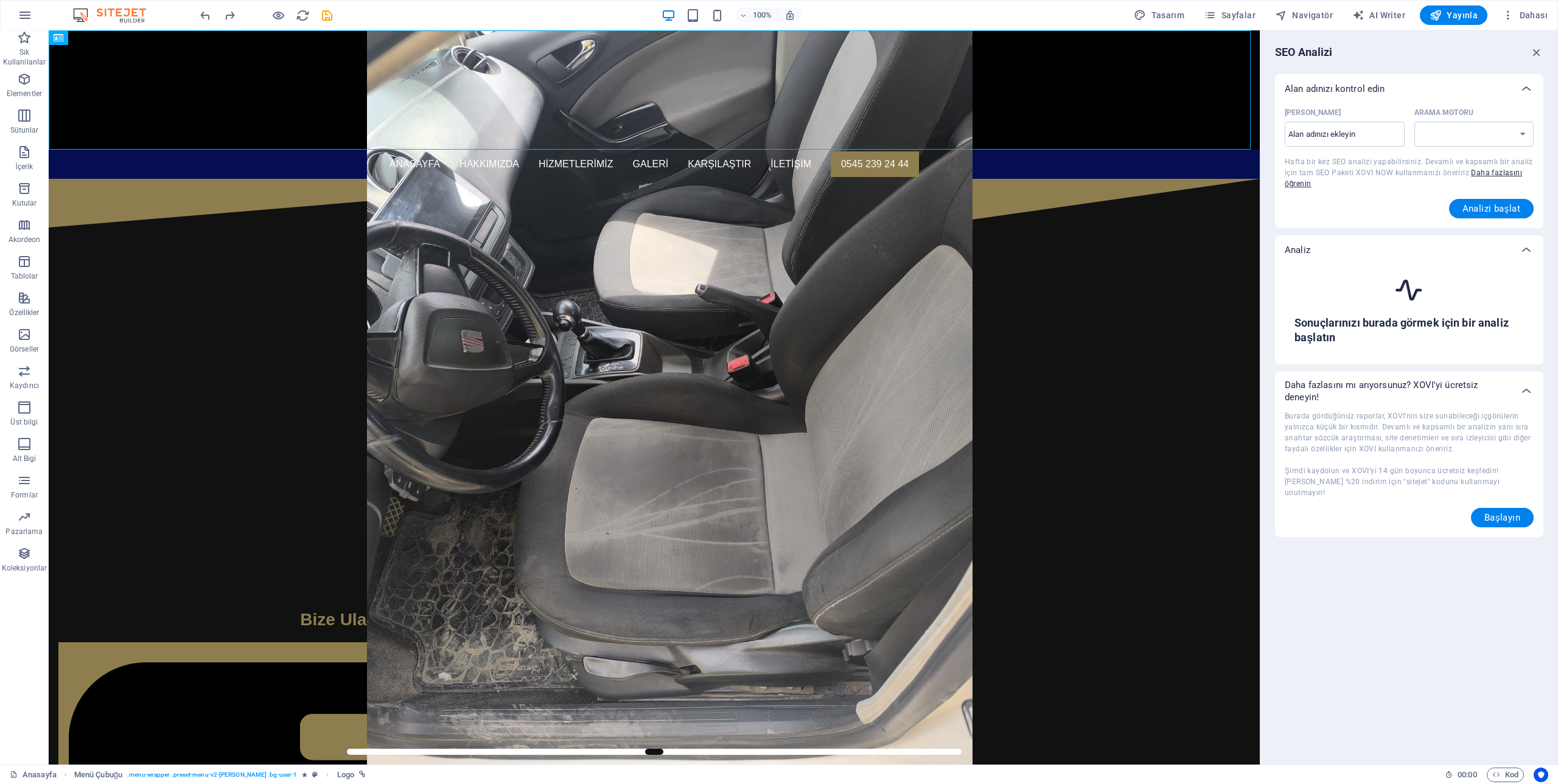
select select "[DOMAIN_NAME]"
click at [1528, 18] on span "Dahası" at bounding box center [1524, 15] width 46 height 12
click at [1481, 73] on h6 "SEO Ayarları" at bounding box center [1489, 75] width 100 height 15
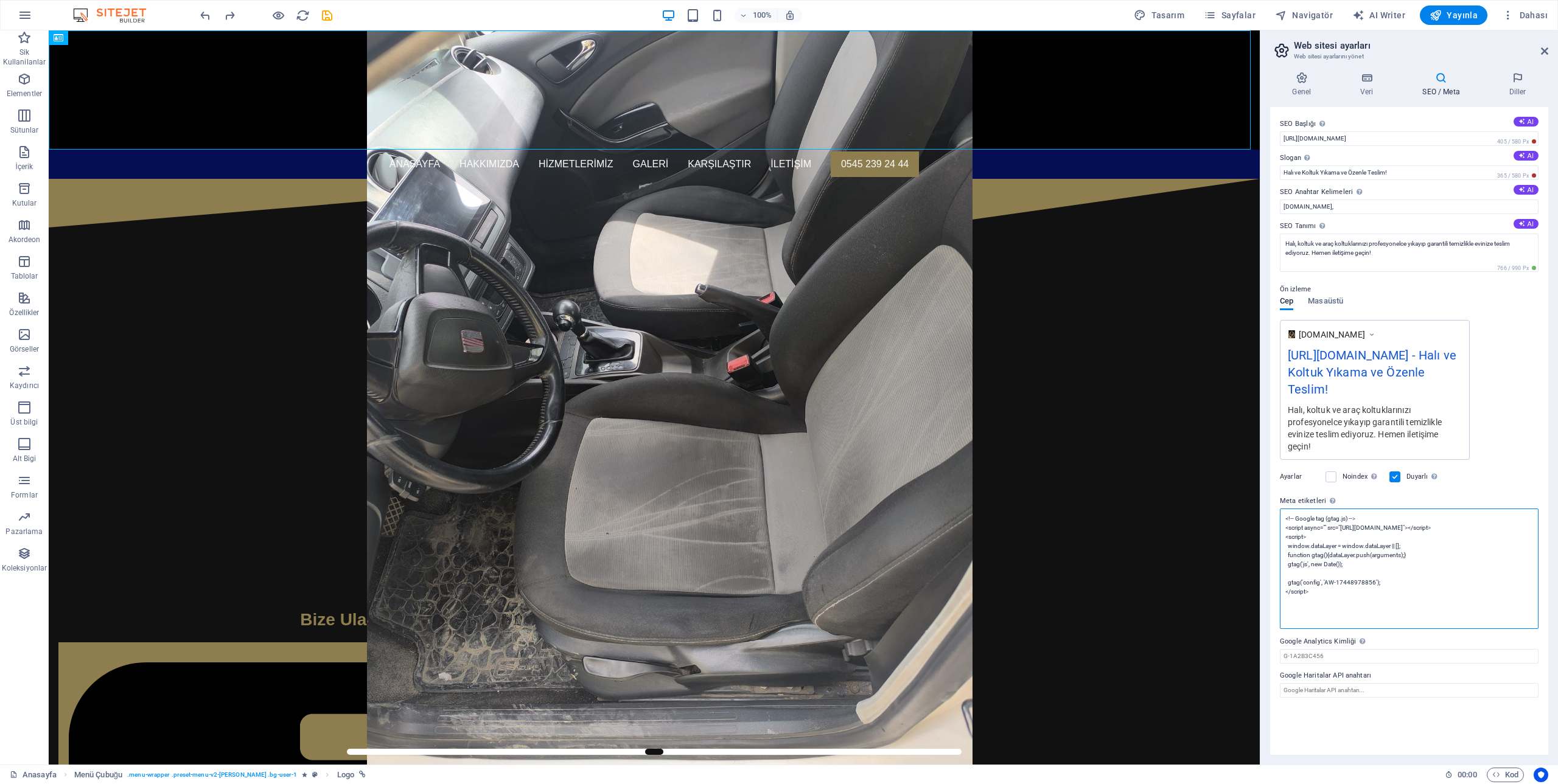
click at [1342, 541] on textarea "<!-- Google tag (gtag.js) --> <script async="" src="[URL][DOMAIN_NAME]"></scrip…" at bounding box center [1408, 568] width 259 height 120
click at [1506, 780] on span "Kod" at bounding box center [1504, 774] width 26 height 15
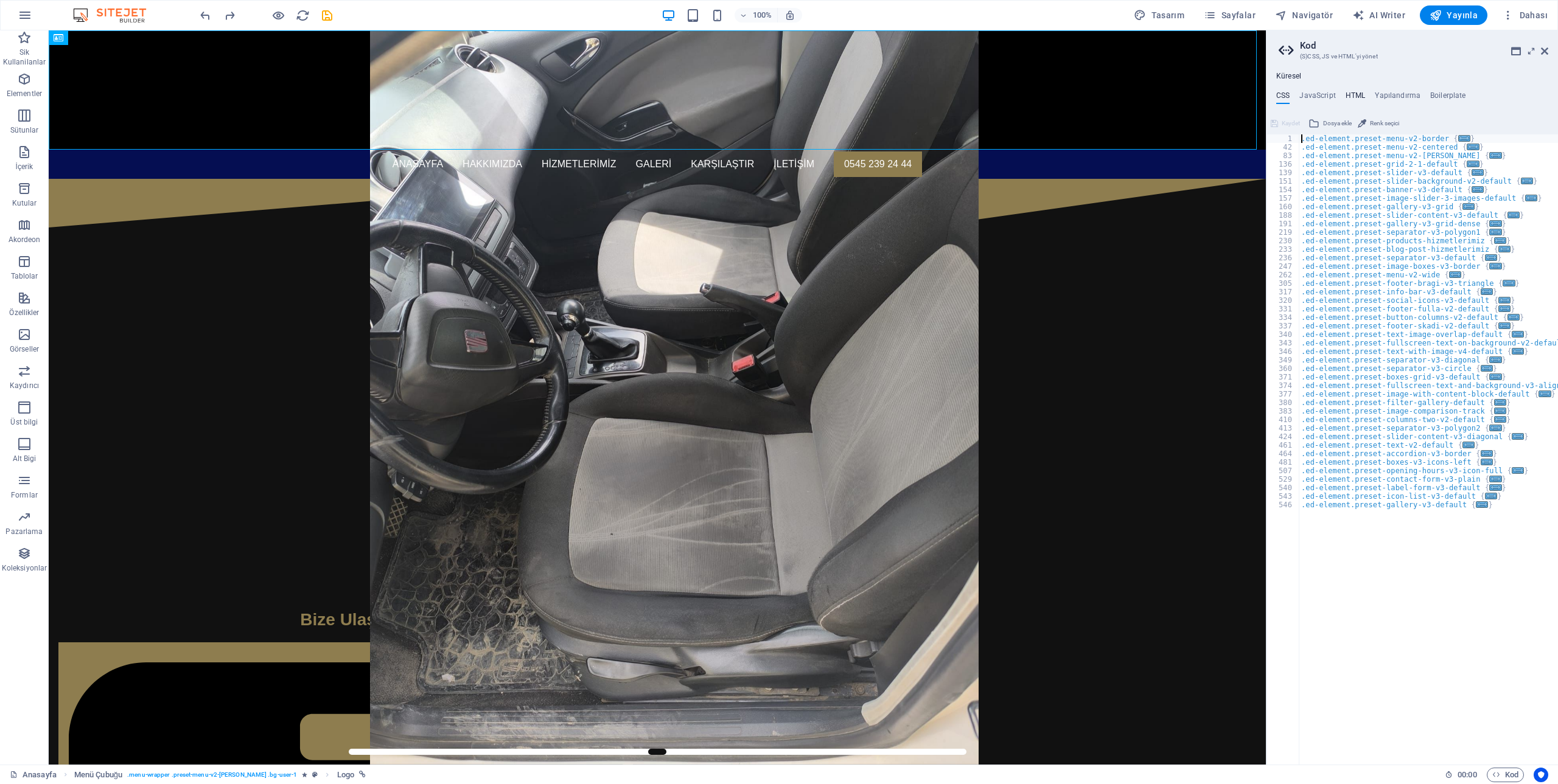
click at [1352, 93] on h4 "HTML" at bounding box center [1356, 97] width 20 height 13
type textarea "<a href="#main-content" class="wv-link-content button">Skip to main content</a>"
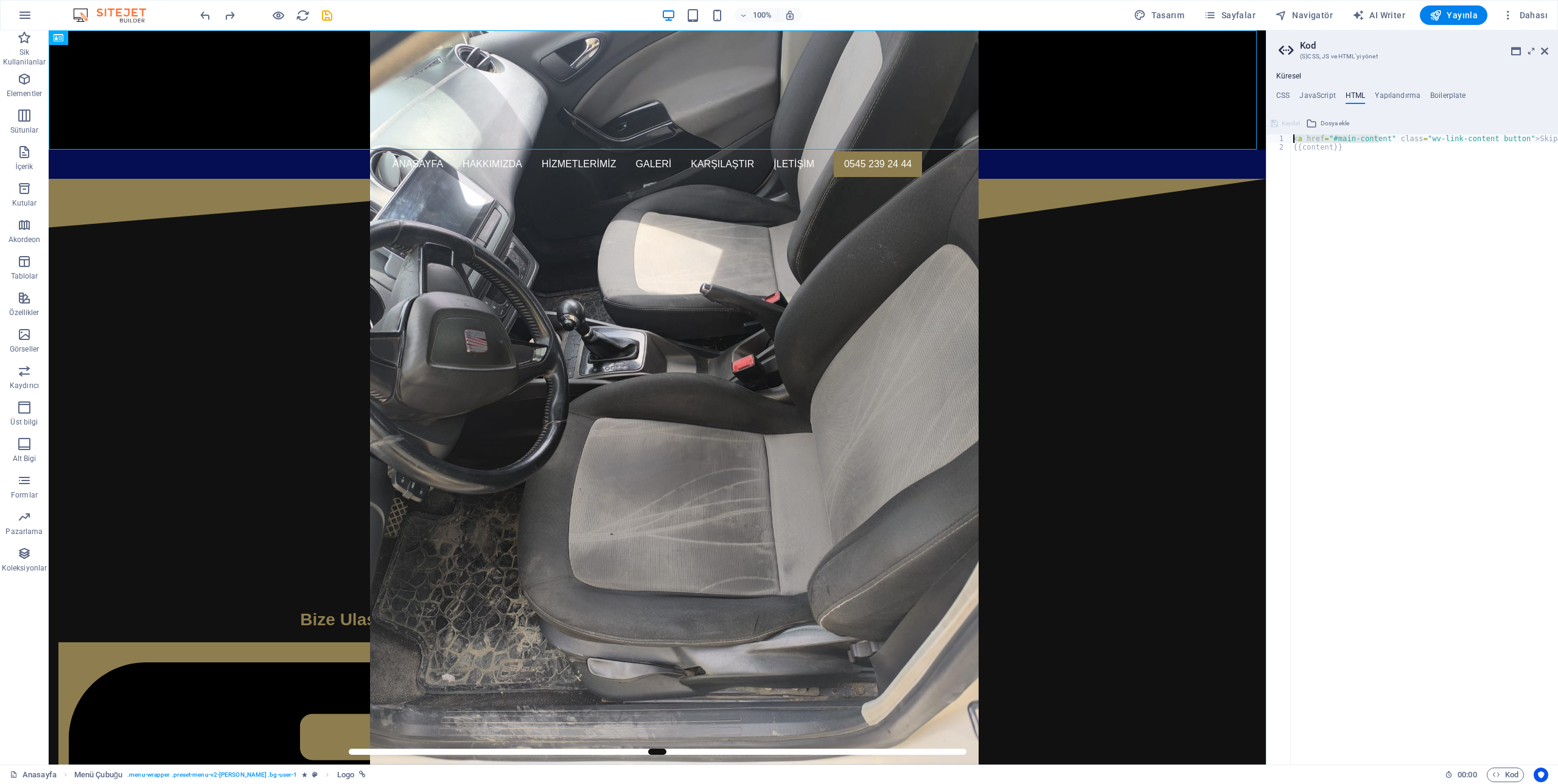
drag, startPoint x: 1378, startPoint y: 141, endPoint x: 1278, endPoint y: 124, distance: 101.4
click at [1278, 124] on div "<a href="#main-content" class="wv-link-content button">Skip to main content</a>…" at bounding box center [1412, 439] width 292 height 651
click at [1406, 89] on div "Küresel CSS JavaScript HTML Yapılandırma Boilerplate .ed-element.preset-menu-v2…" at bounding box center [1412, 417] width 292 height 693
click at [1403, 93] on h4 "Yapılandırma" at bounding box center [1397, 97] width 46 height 13
type textarea "$color-background: #111111;"
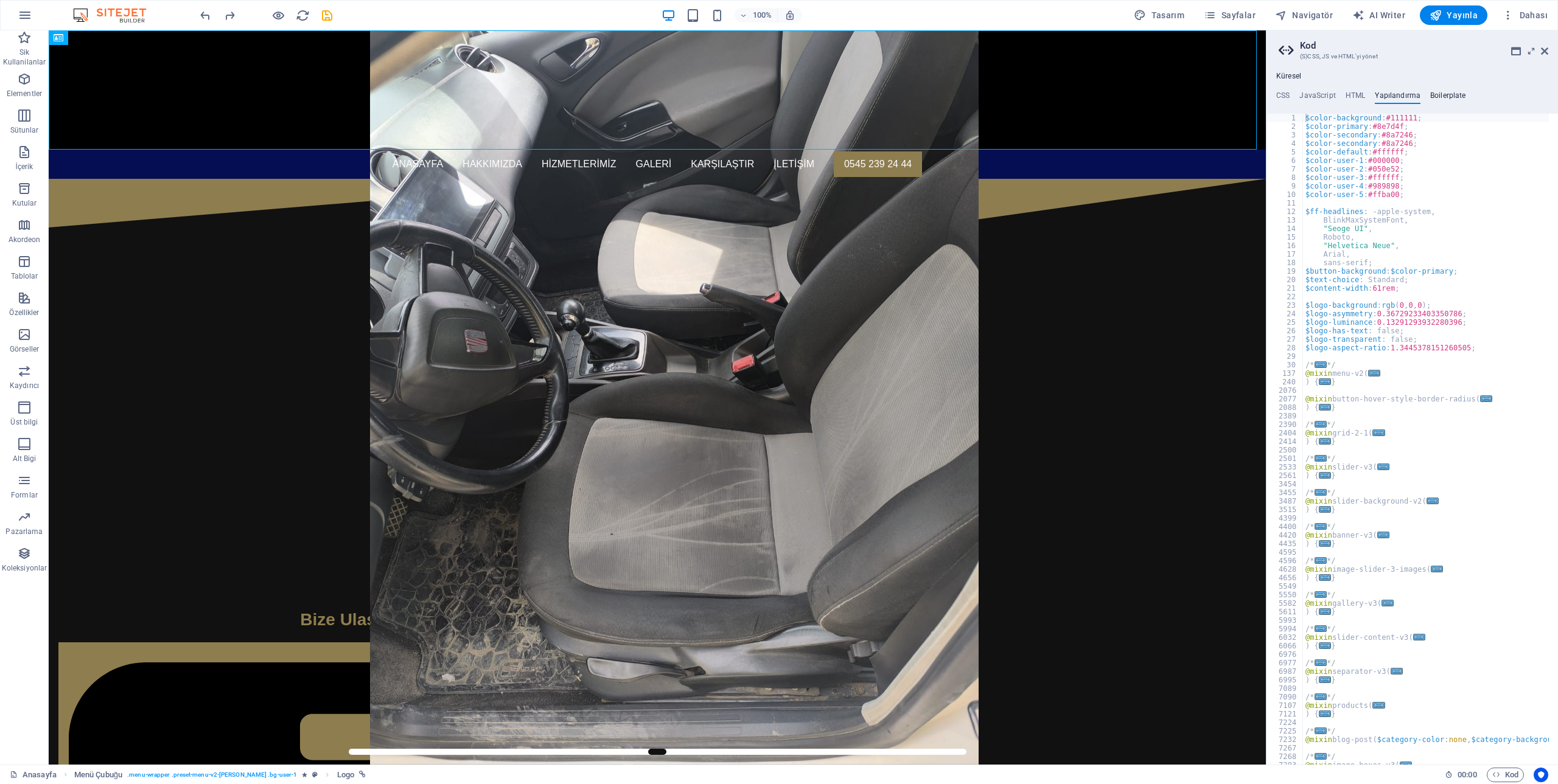
click at [1447, 94] on h4 "Boilerplate" at bounding box center [1448, 97] width 36 height 13
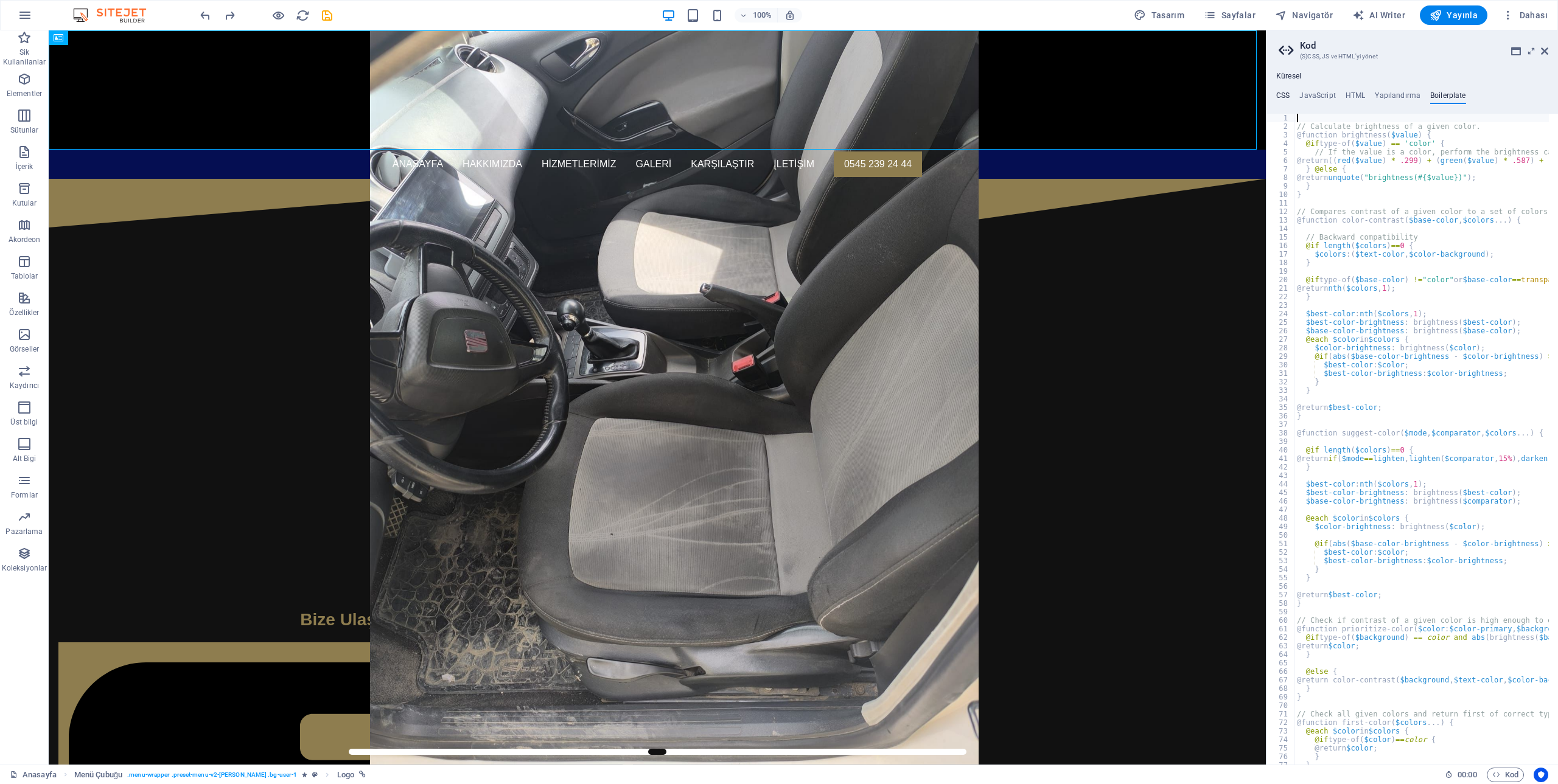
click at [1285, 94] on h4 "CSS" at bounding box center [1282, 97] width 13 height 13
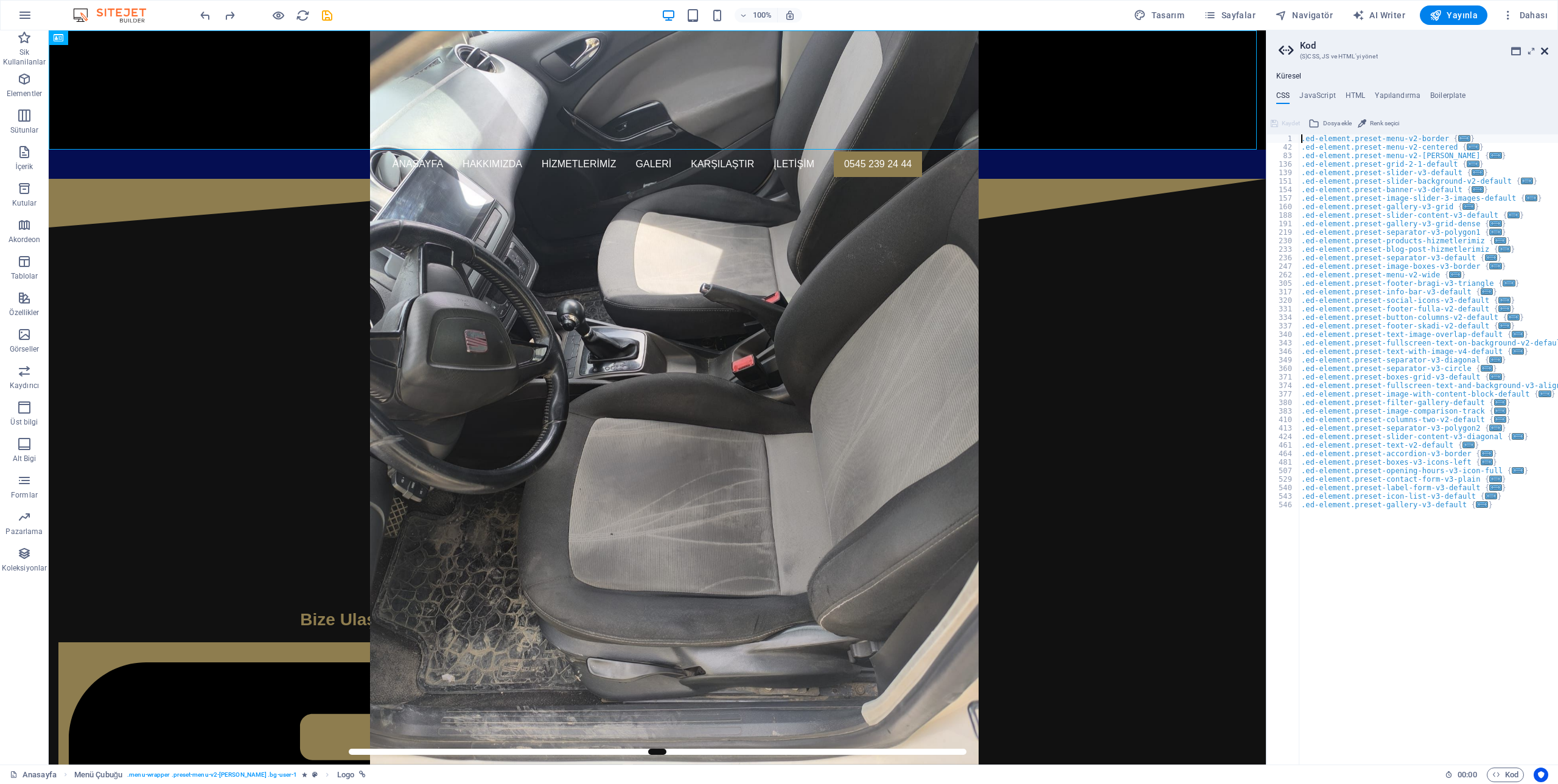
click at [1543, 49] on icon at bounding box center [1544, 52] width 7 height 10
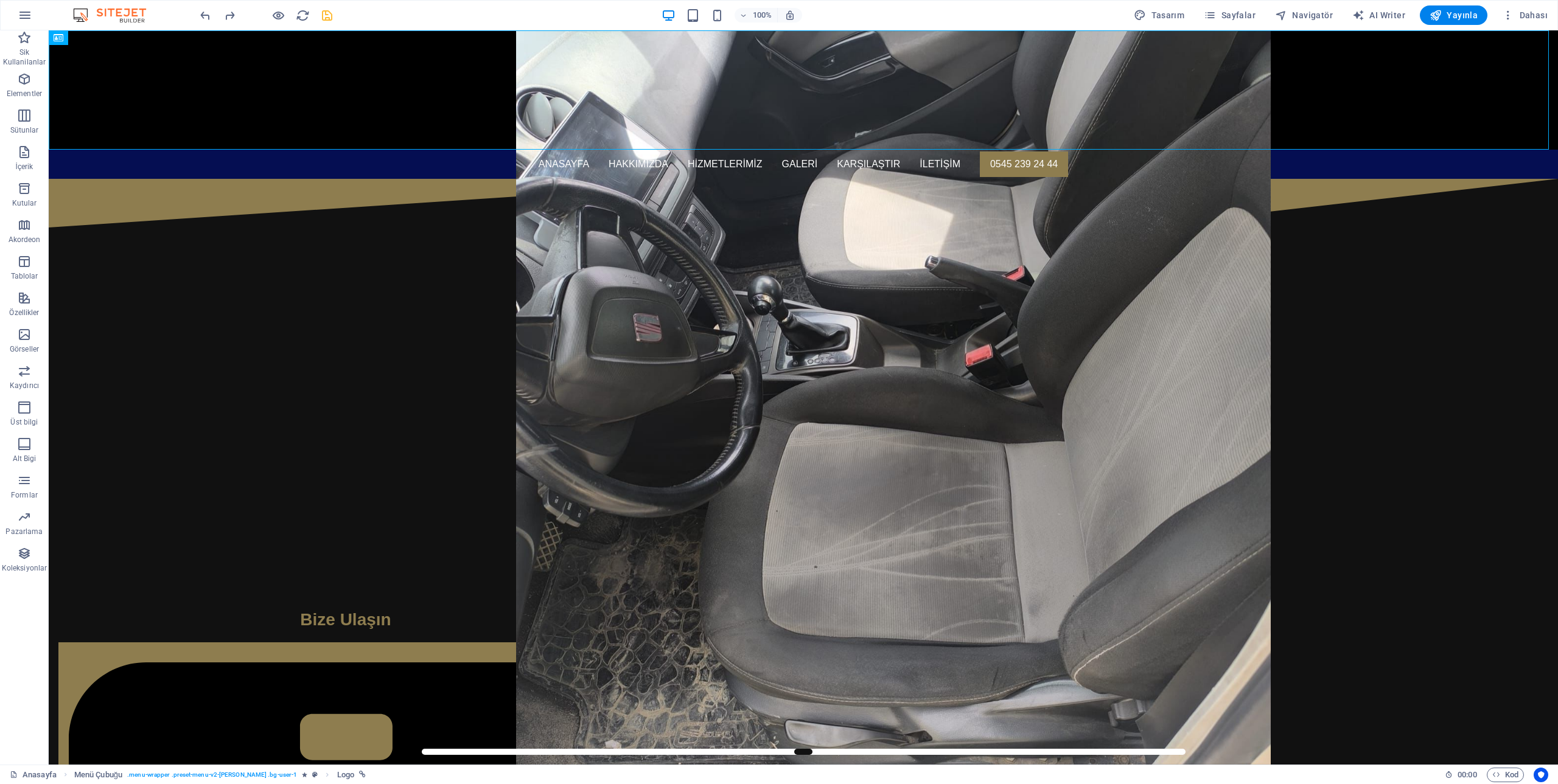
click at [333, 17] on icon "save" at bounding box center [327, 16] width 14 height 14
click at [1505, 774] on span "Kod" at bounding box center [1504, 774] width 26 height 15
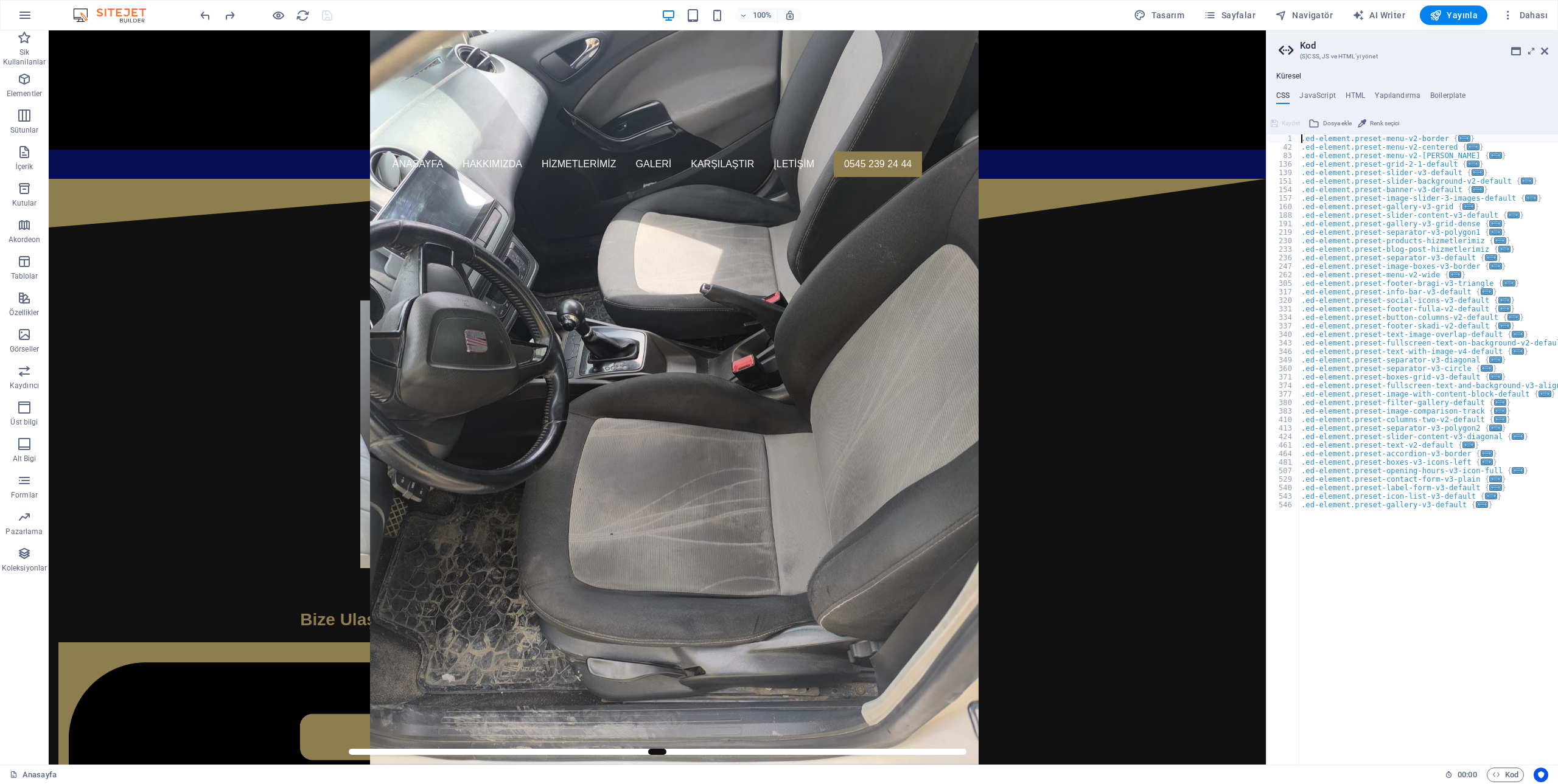
click at [1336, 96] on ul "CSS JavaScript HTML Yapılandırma Boilerplate" at bounding box center [1412, 97] width 292 height 13
click at [1348, 92] on h4 "HTML" at bounding box center [1356, 97] width 20 height 13
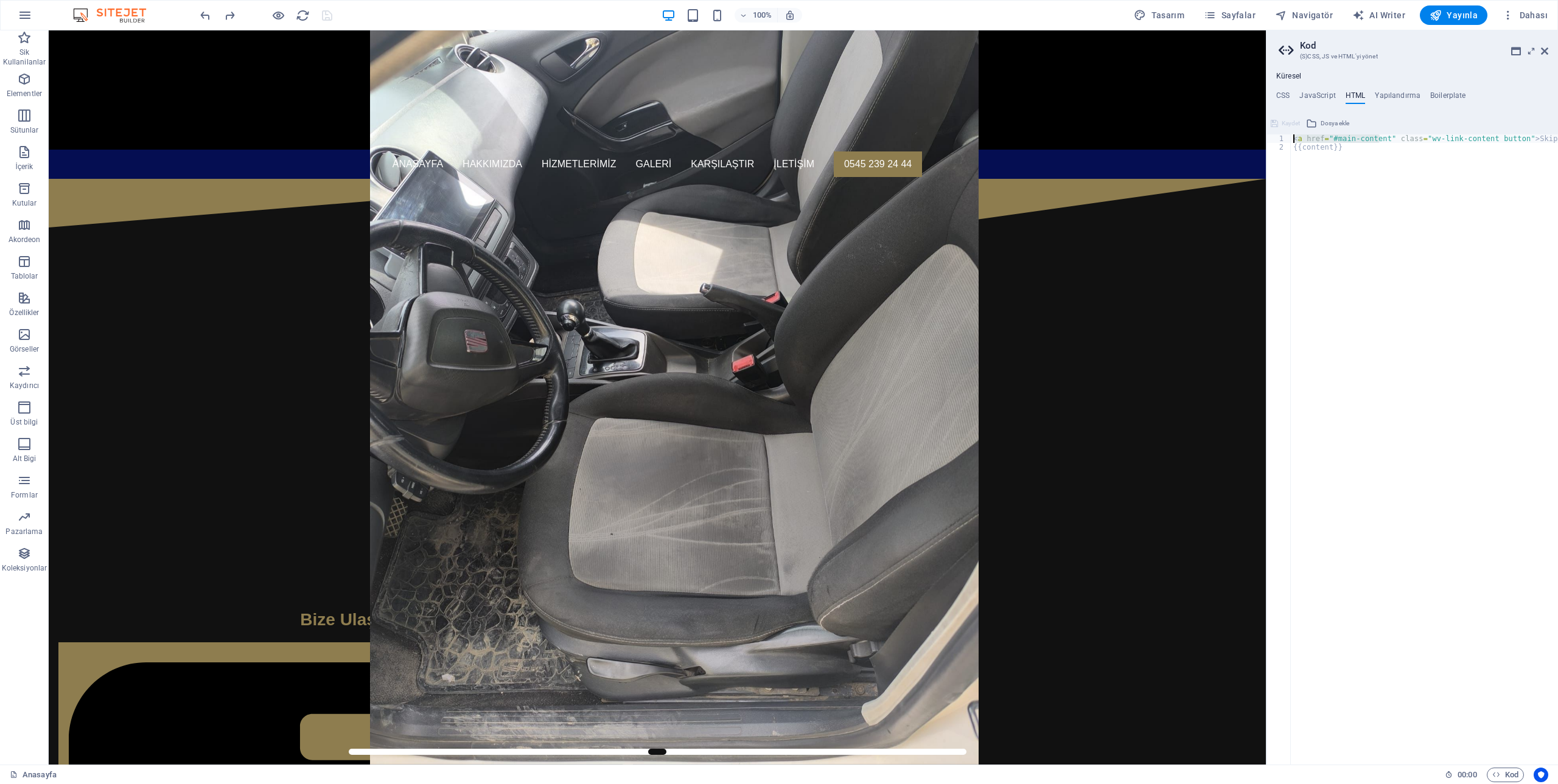
click at [1369, 166] on div "< a href = "#main-content" class = "wv-link-content button" > Skip to main cont…" at bounding box center [1454, 454] width 328 height 638
type textarea "{{content}}"
click at [1359, 756] on button "Genel HTML değiştirildi. Sayfa şimdi kaydedilip yeniden yüklensin mi?" at bounding box center [1426, 756] width 264 height 15
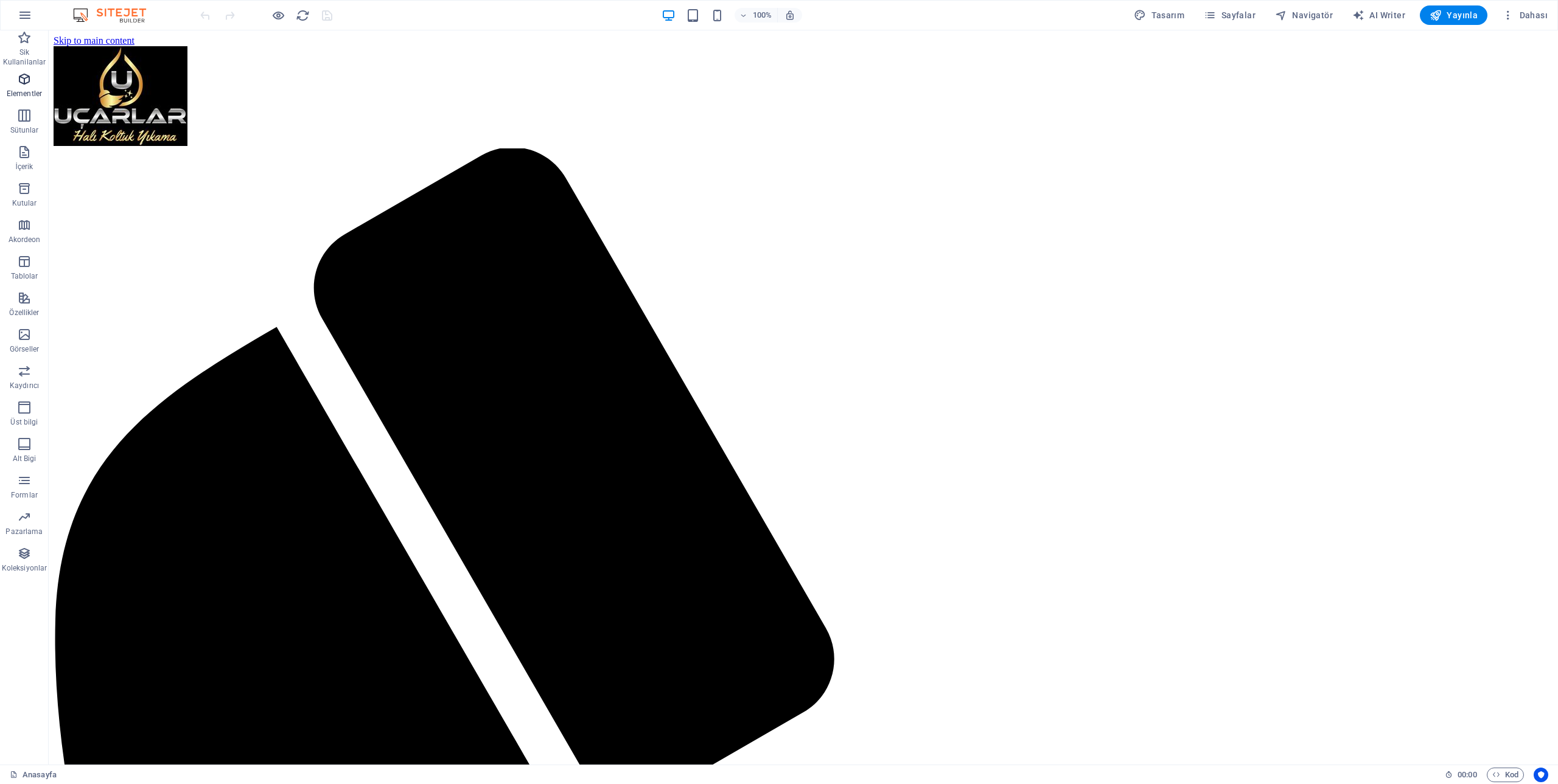
click at [26, 78] on icon "button" at bounding box center [24, 78] width 15 height 15
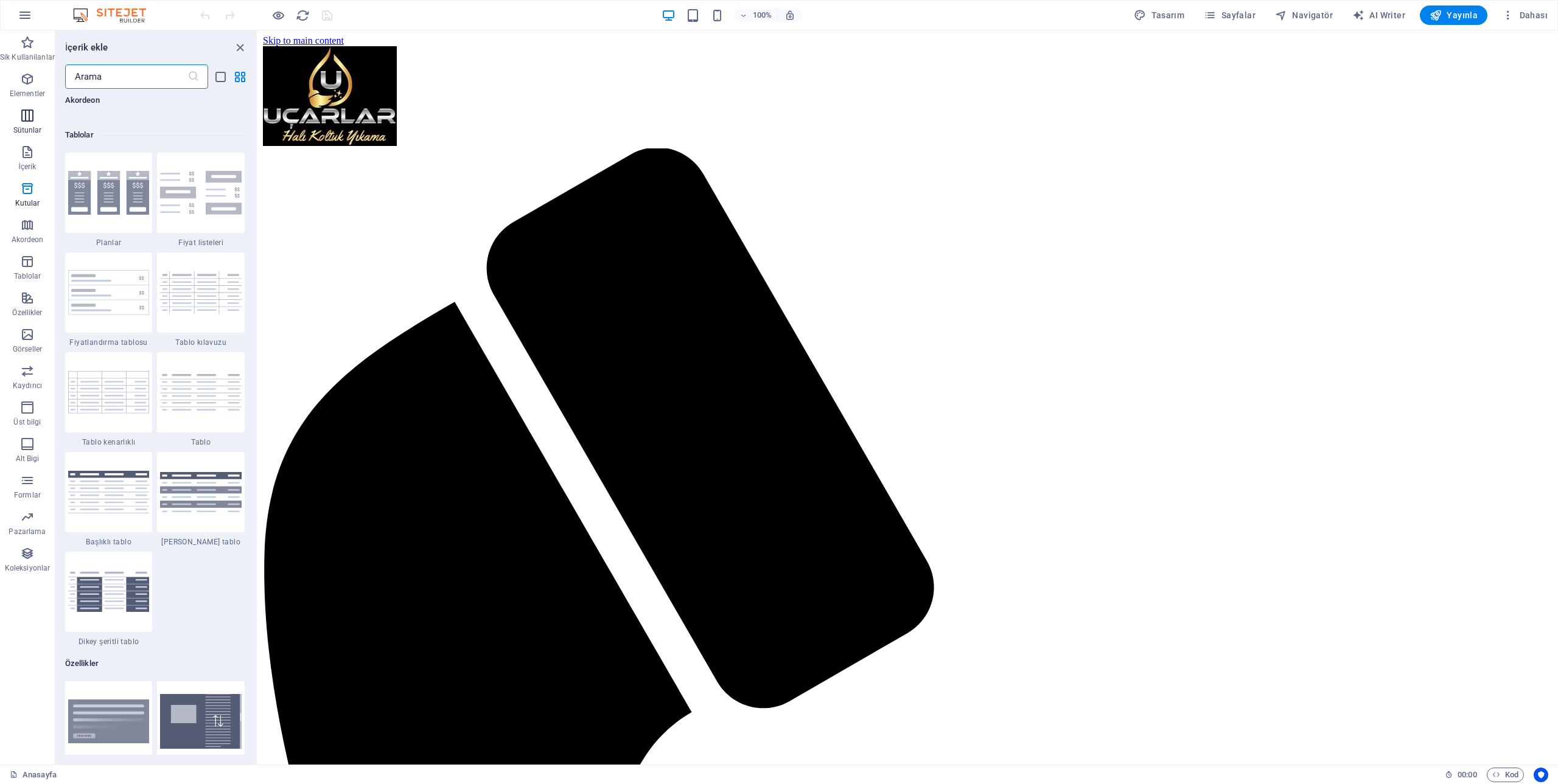
scroll to position [4197, 0]
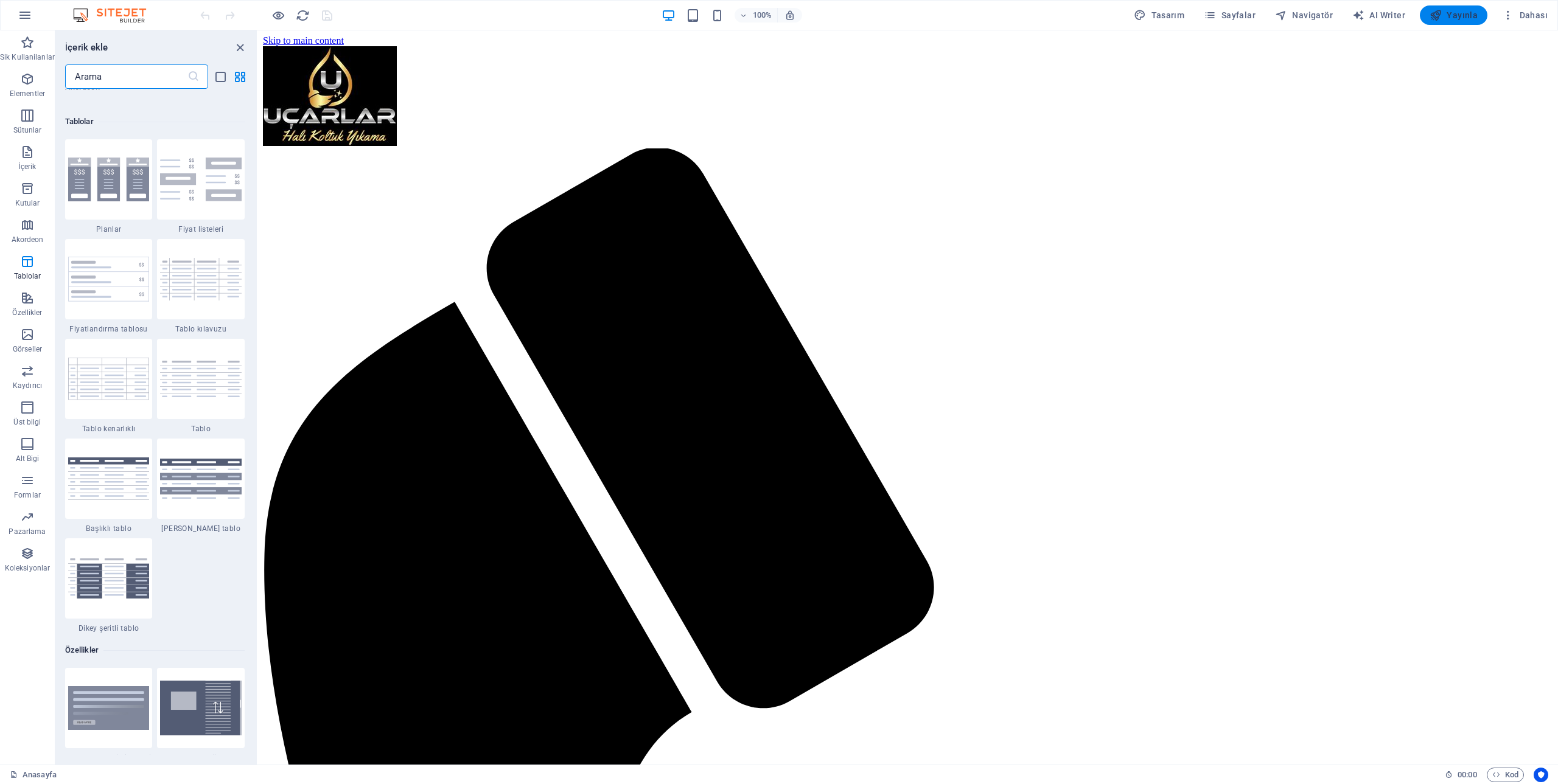
click at [1445, 13] on span "Yayınla" at bounding box center [1453, 15] width 48 height 12
